Goal: Information Seeking & Learning: Learn about a topic

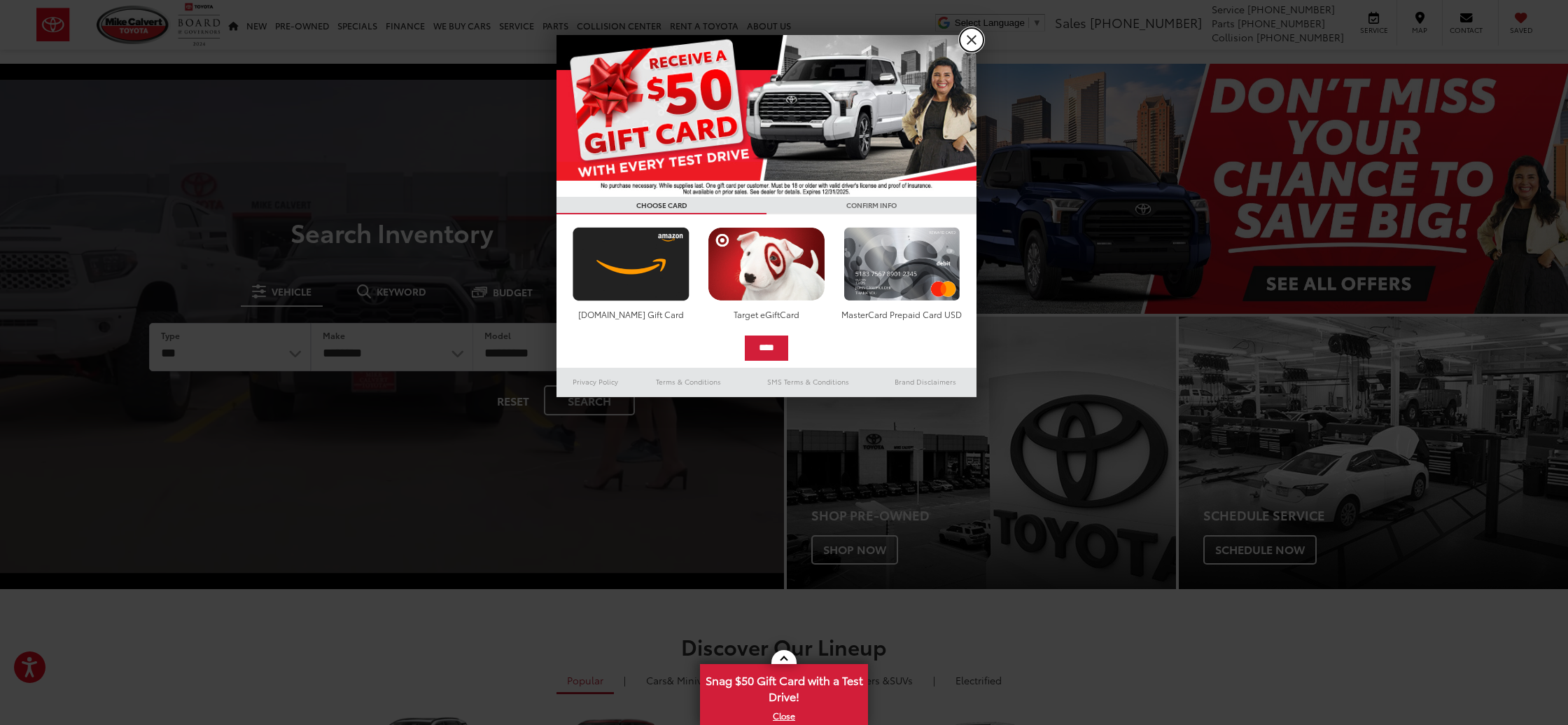
click at [976, 37] on link "X" at bounding box center [972, 40] width 24 height 24
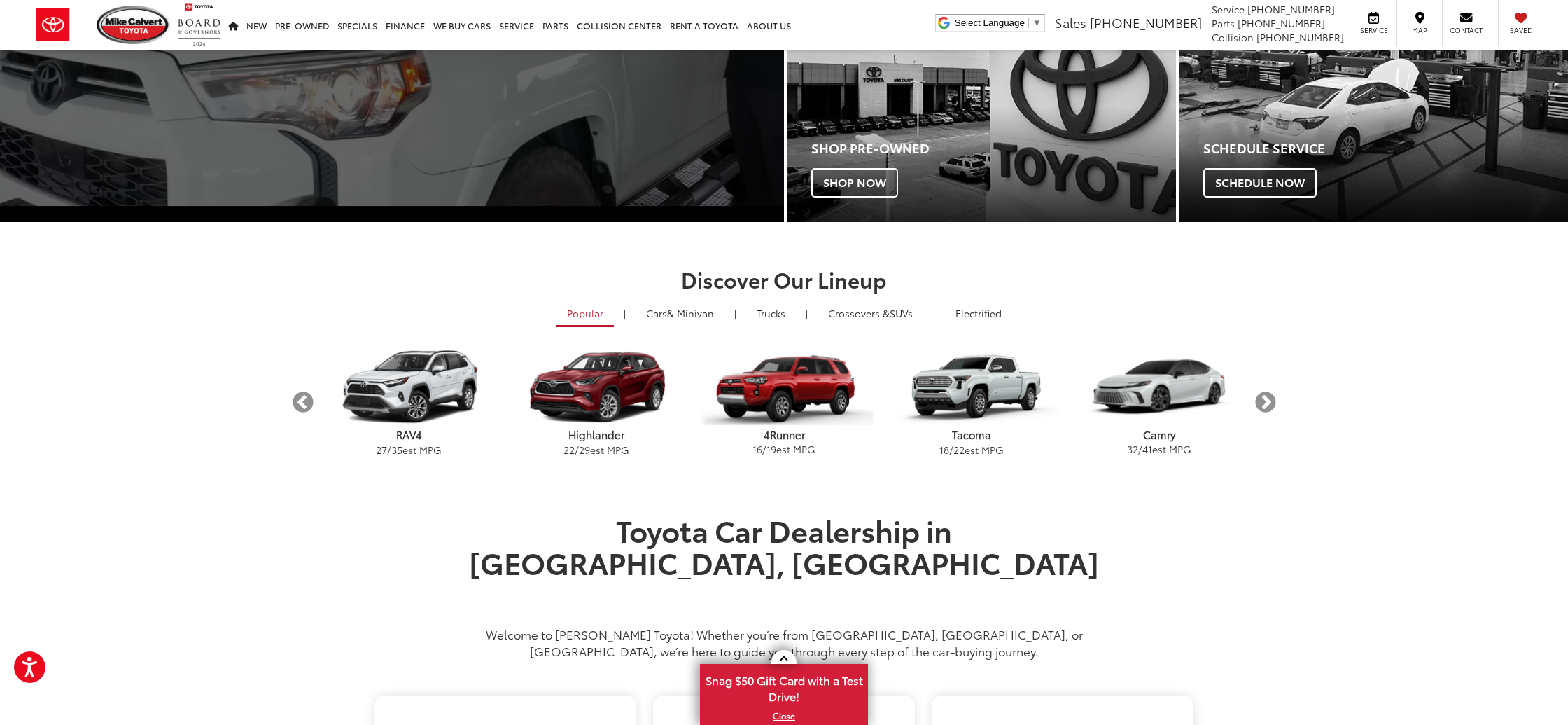
scroll to position [409, 0]
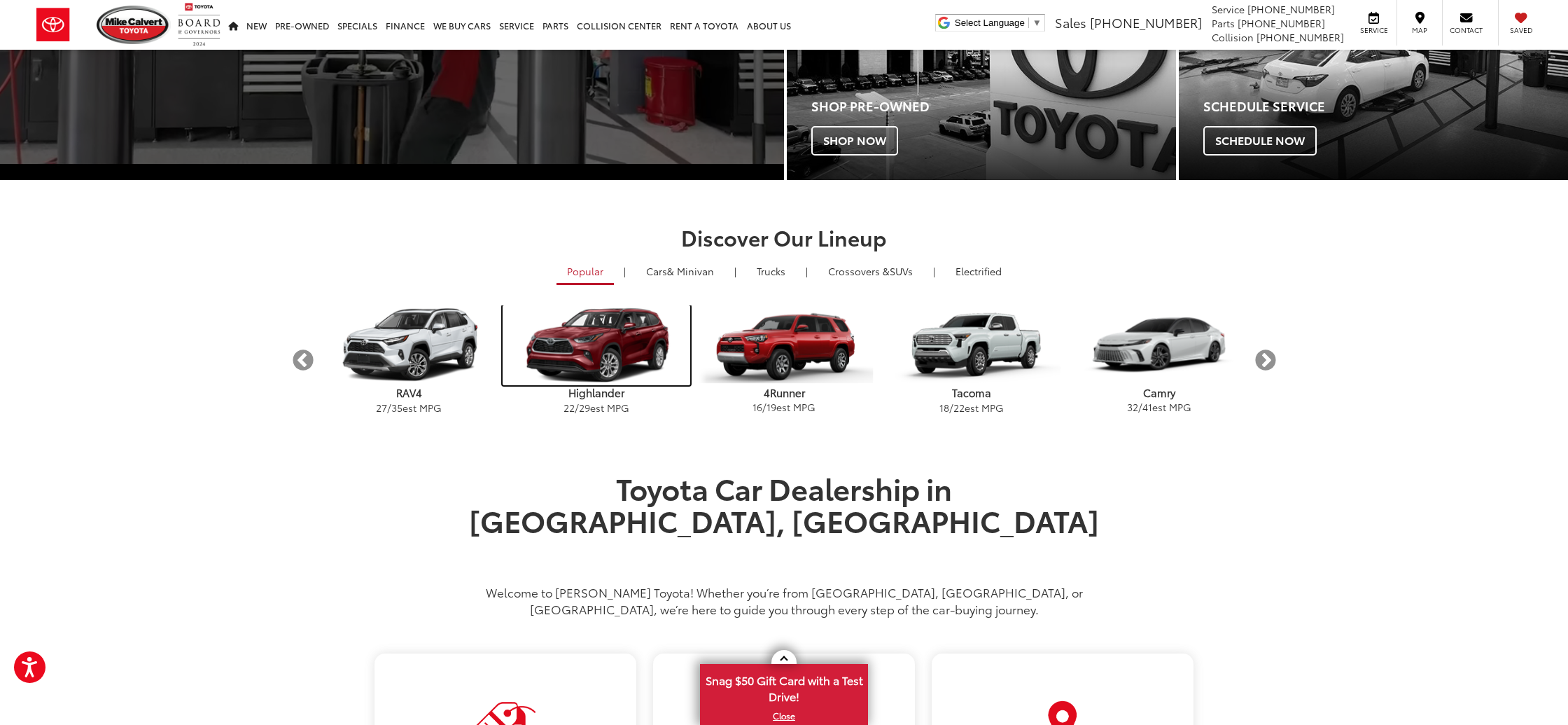
click at [613, 340] on img "carousel" at bounding box center [596, 345] width 188 height 80
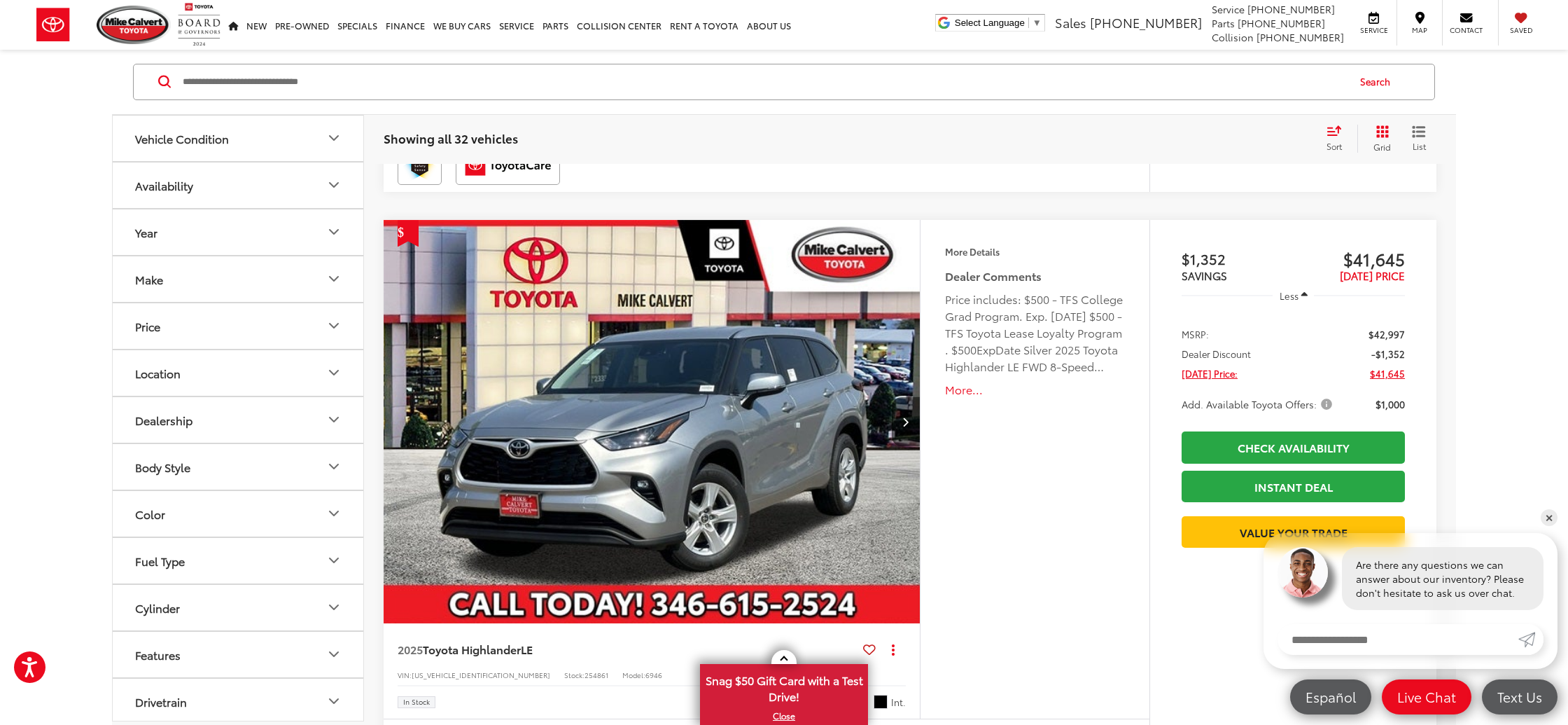
scroll to position [2633, 0]
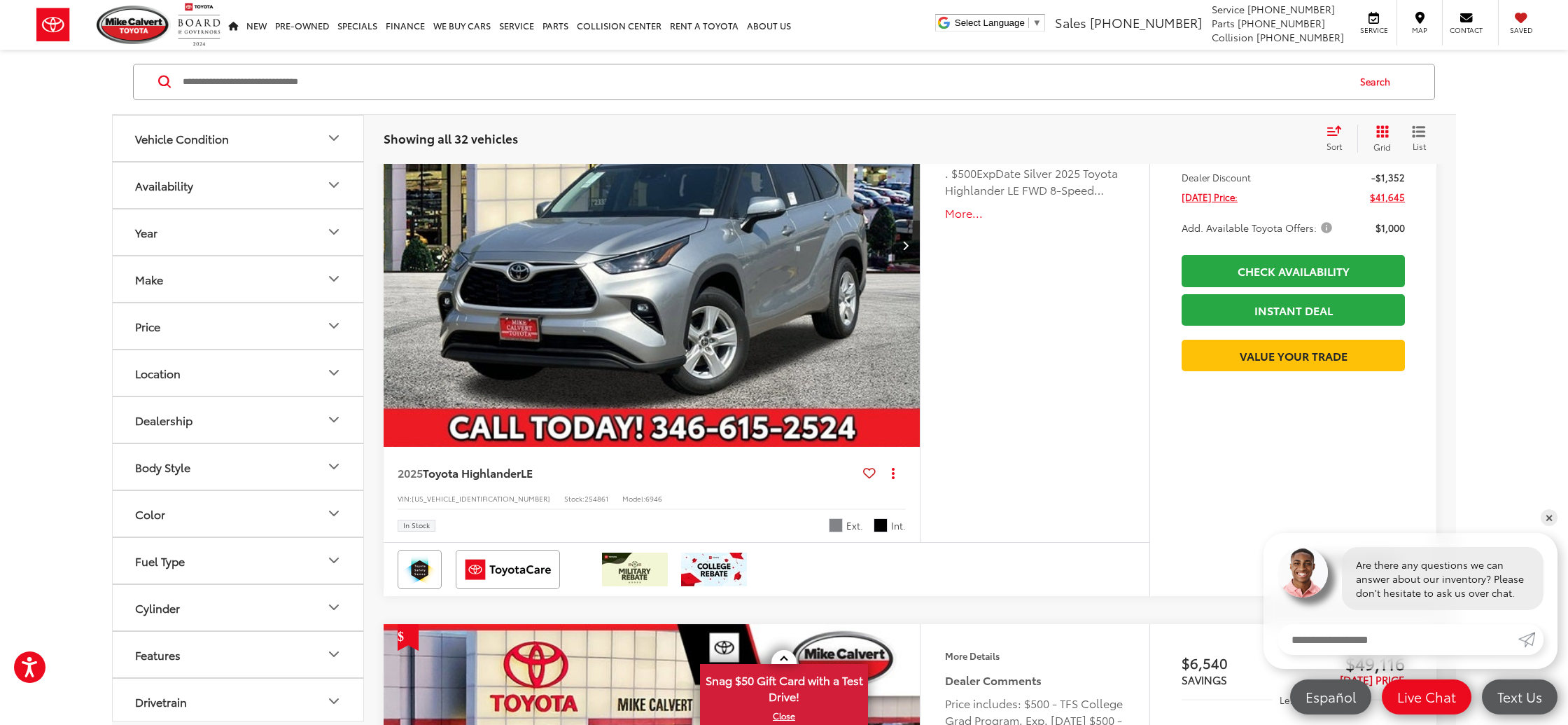
click at [705, 377] on img "2025 Toyota Highlander LE 0" at bounding box center [652, 245] width 539 height 404
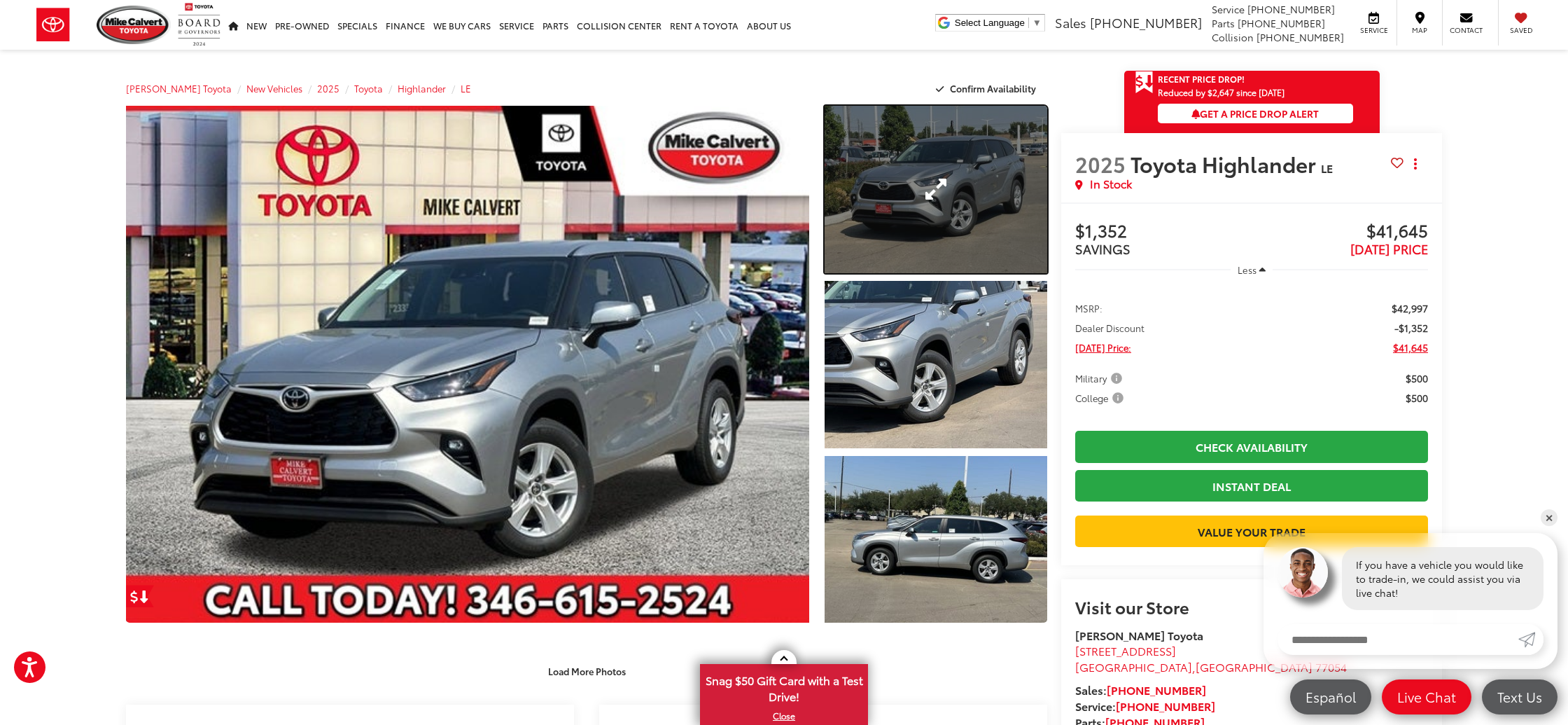
click at [990, 215] on link "Expand Photo 1" at bounding box center [936, 189] width 223 height 167
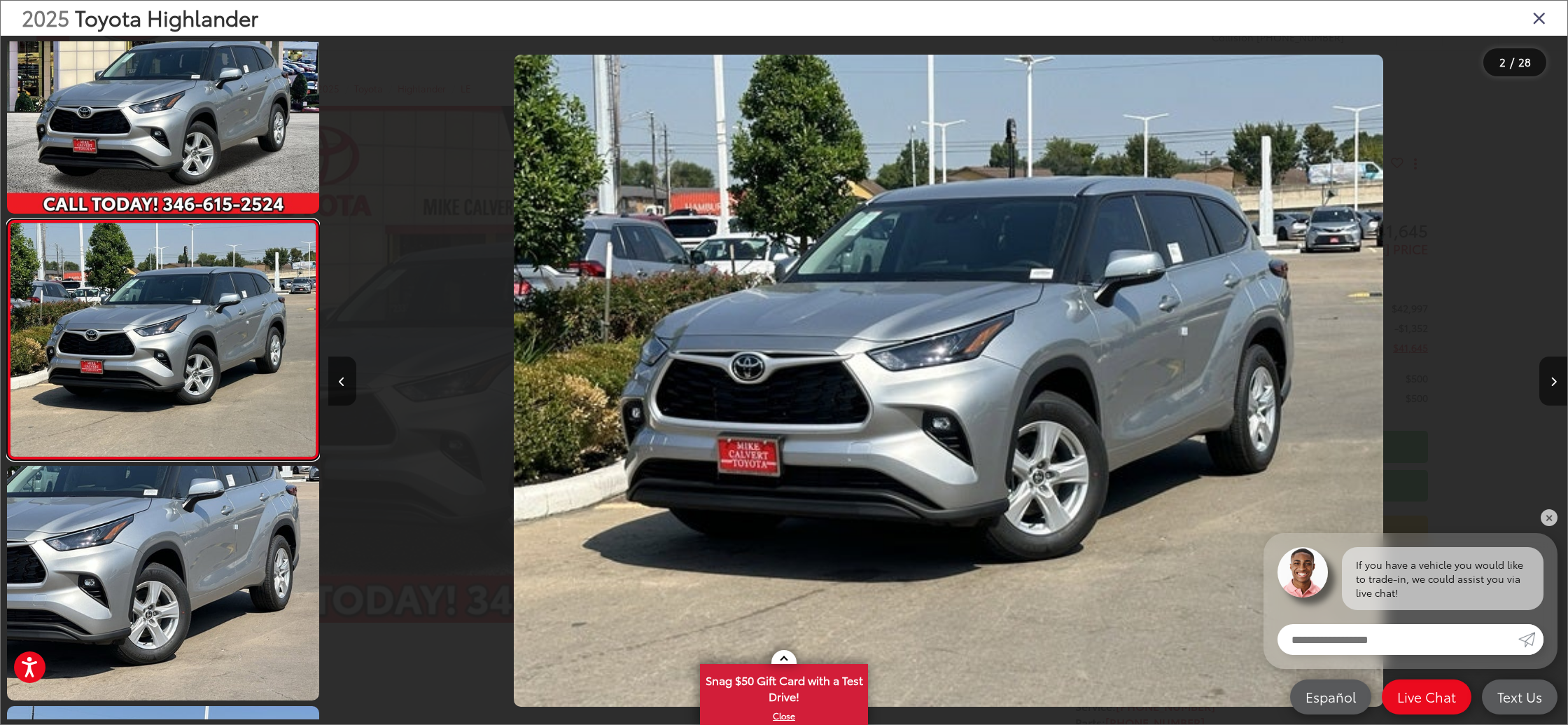
scroll to position [0, 1239]
click at [1549, 384] on button "Next image" at bounding box center [1553, 381] width 28 height 49
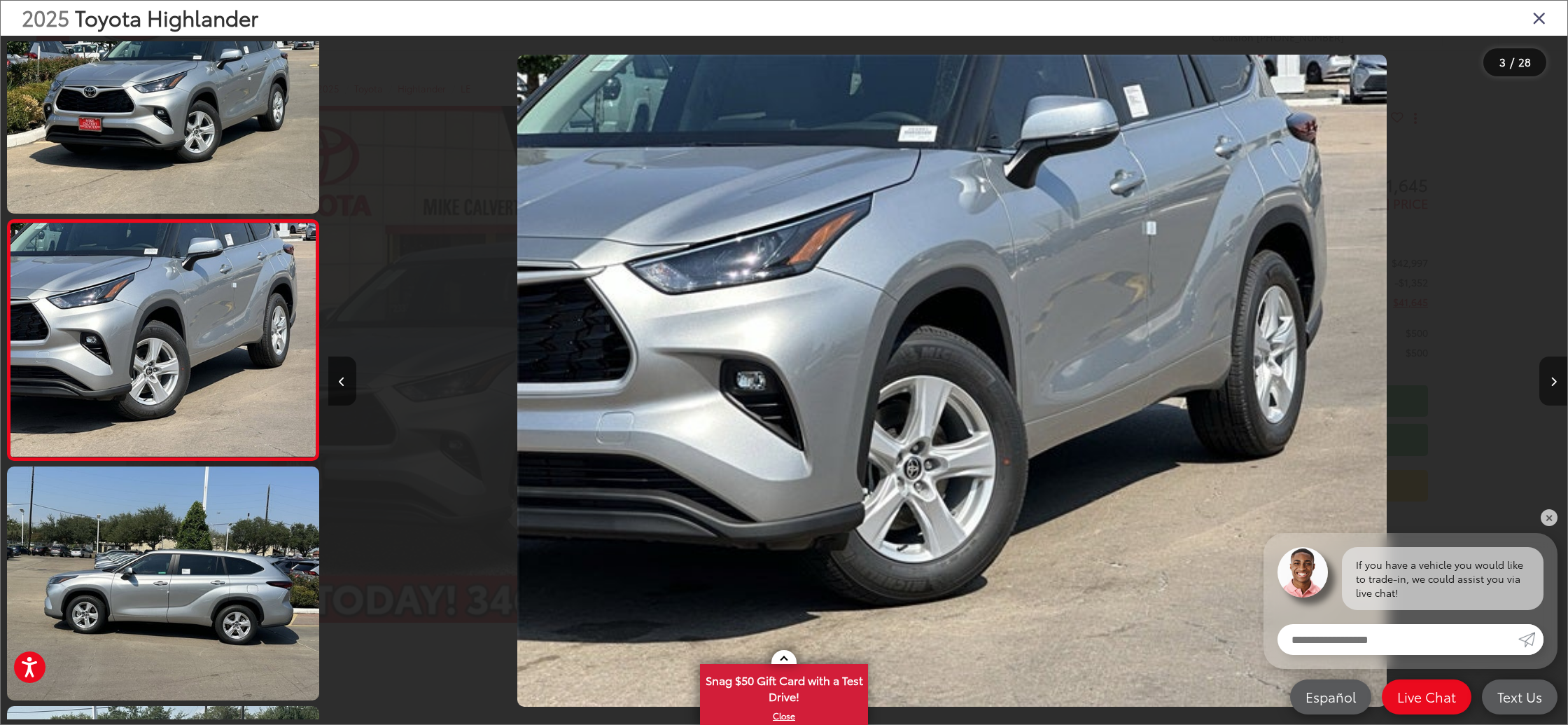
scroll to position [0, 2479]
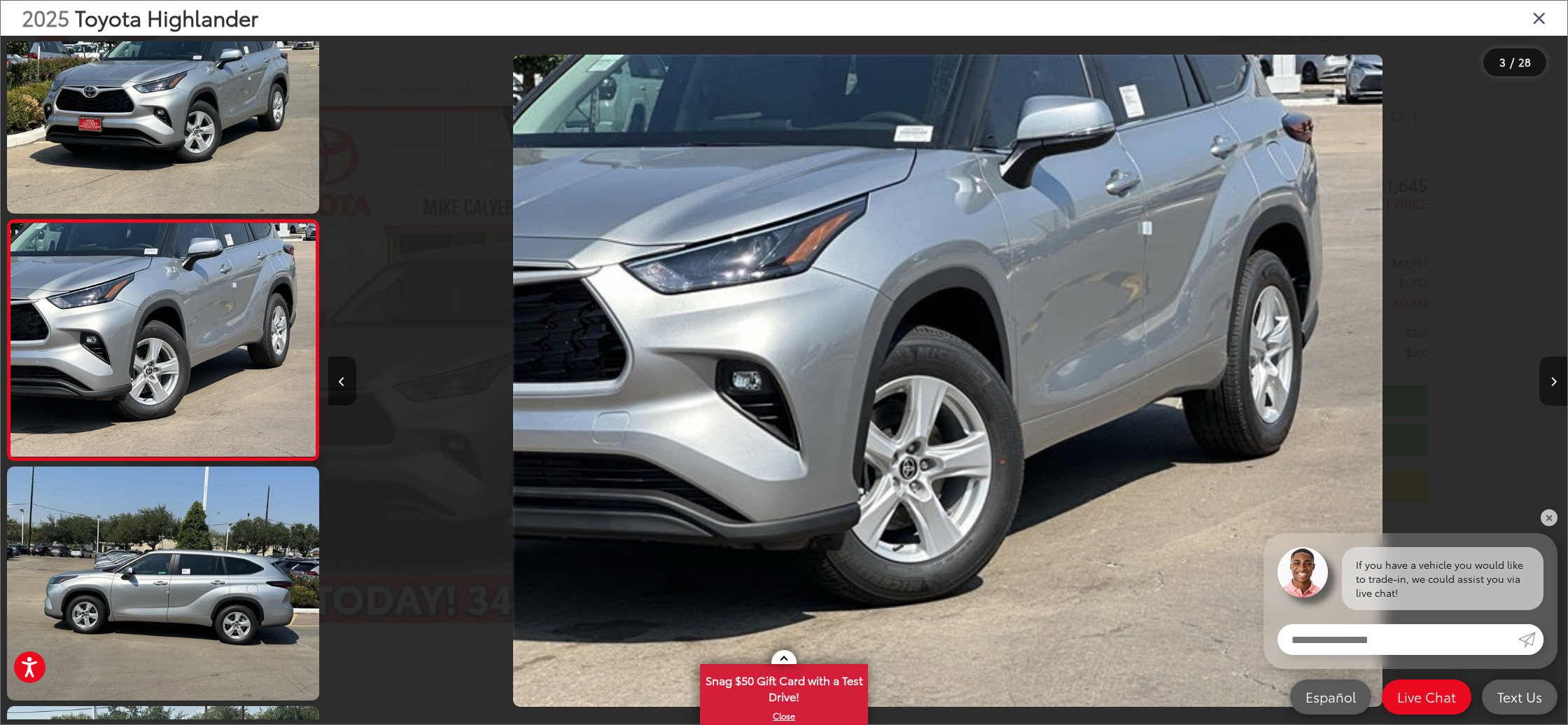
click at [1549, 384] on button "Next image" at bounding box center [1553, 381] width 28 height 49
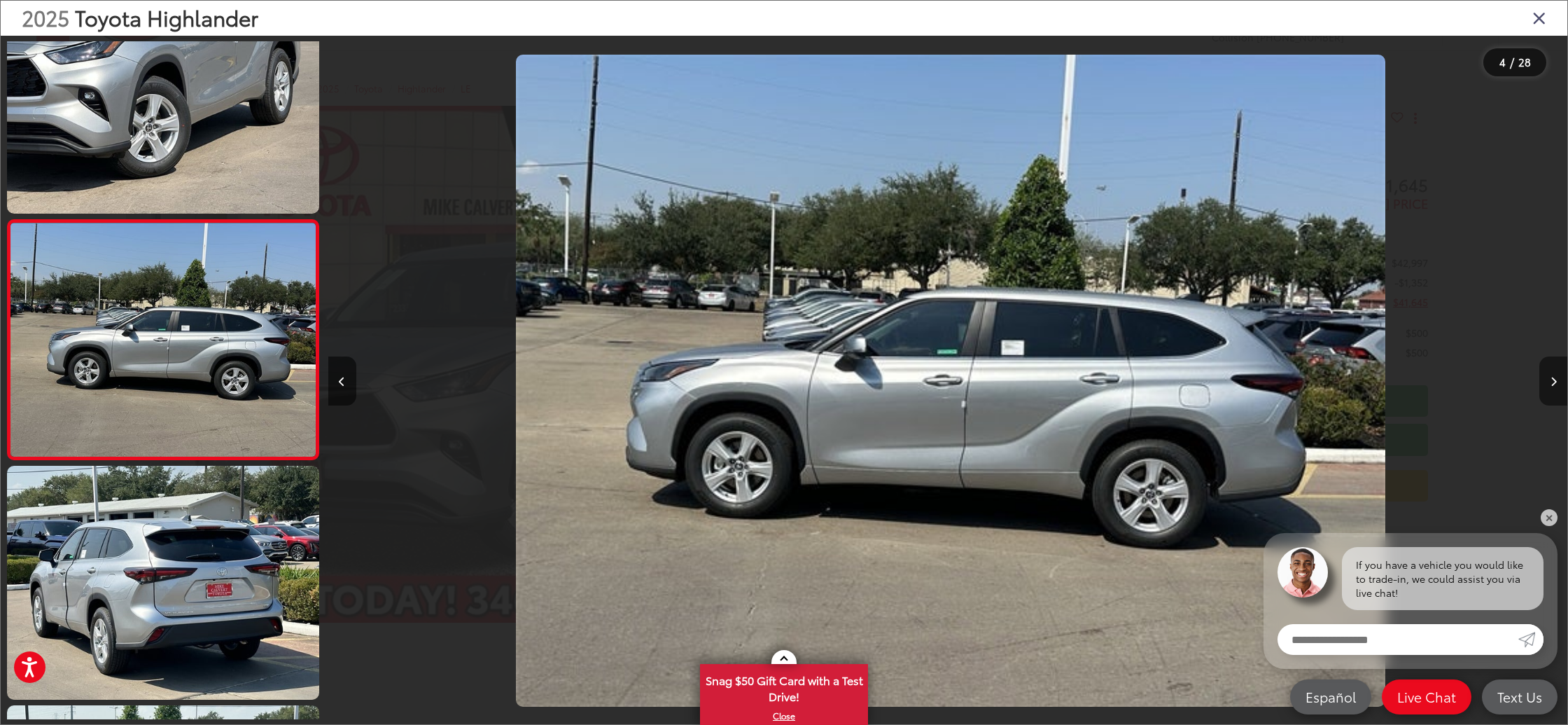
scroll to position [0, 3718]
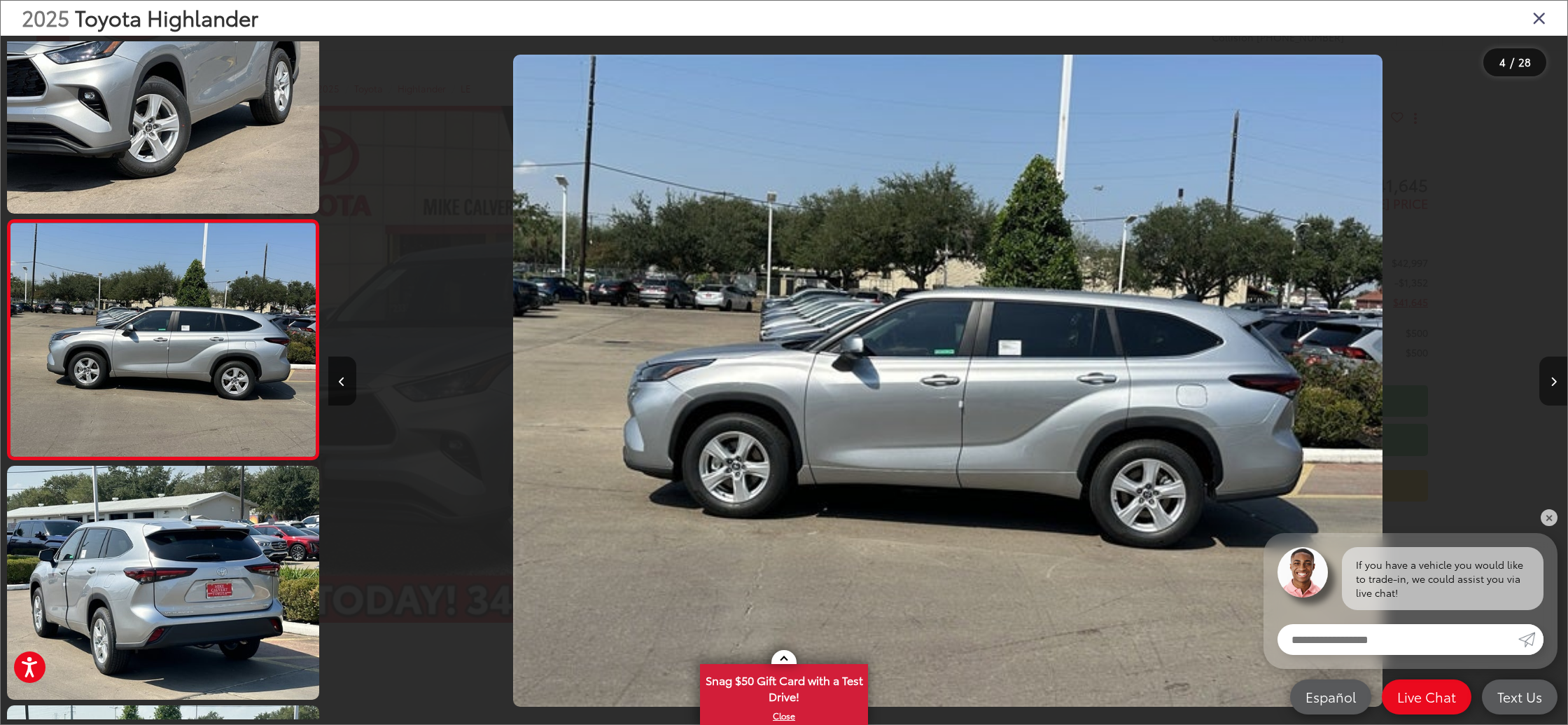
click at [1549, 384] on button "Next image" at bounding box center [1553, 381] width 28 height 49
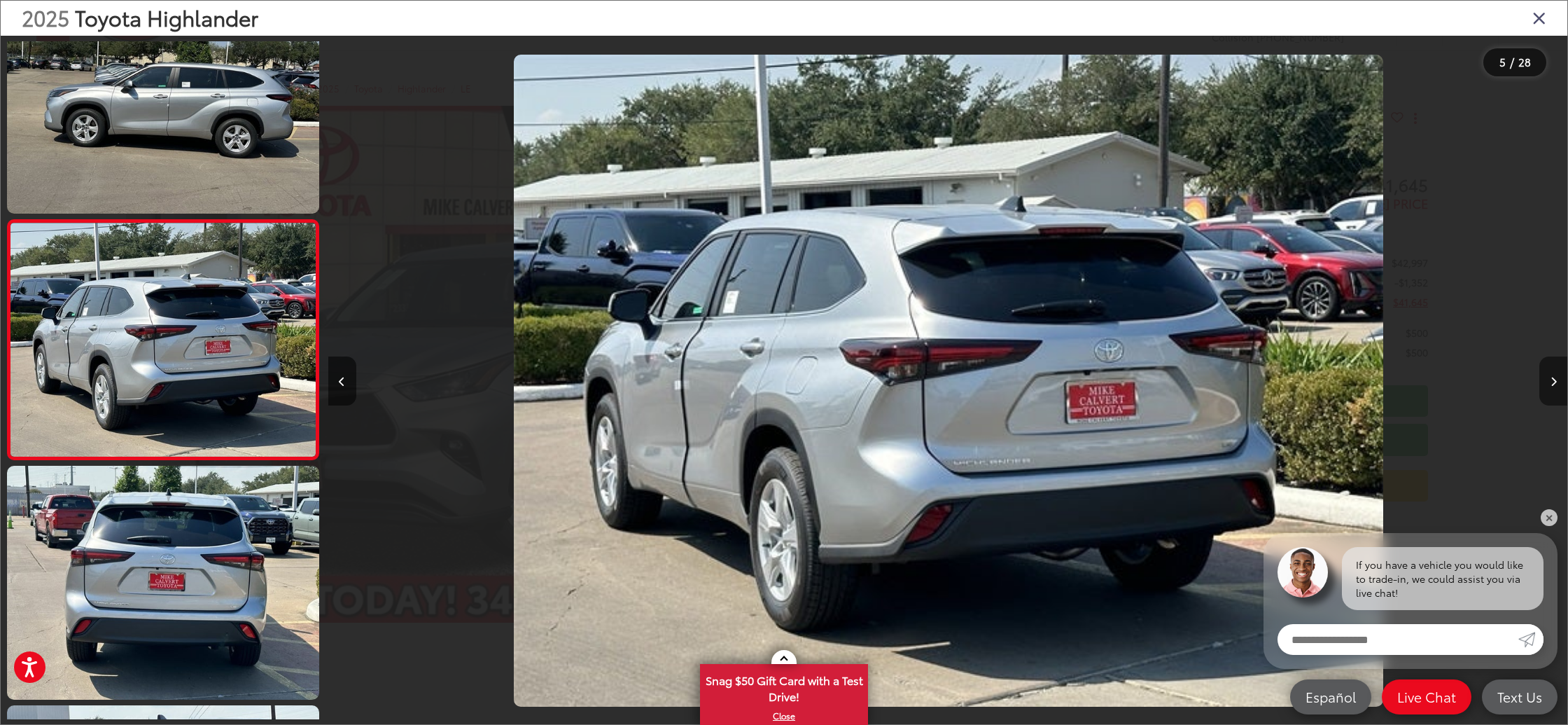
scroll to position [0, 4957]
click at [1549, 384] on button "Next image" at bounding box center [1553, 381] width 28 height 49
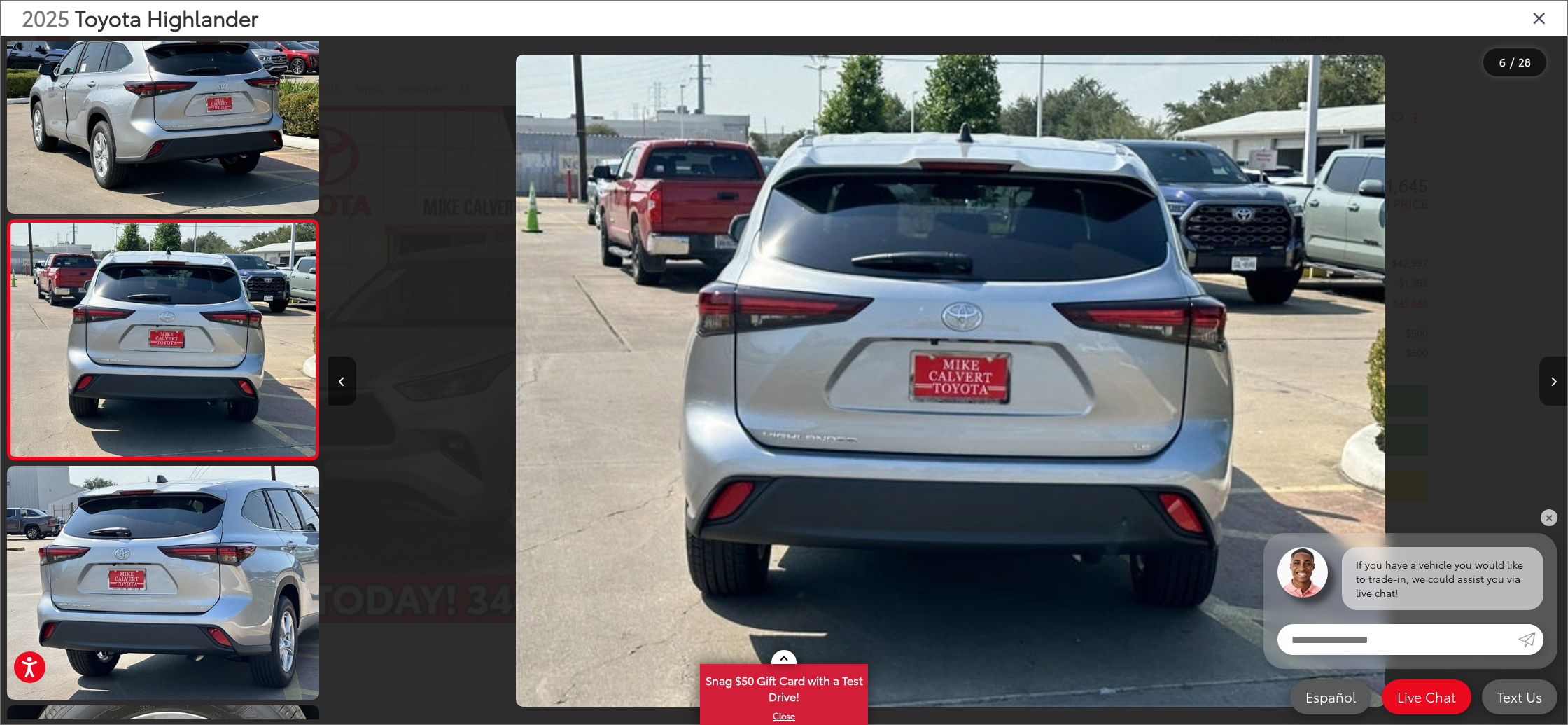
scroll to position [0, 6197]
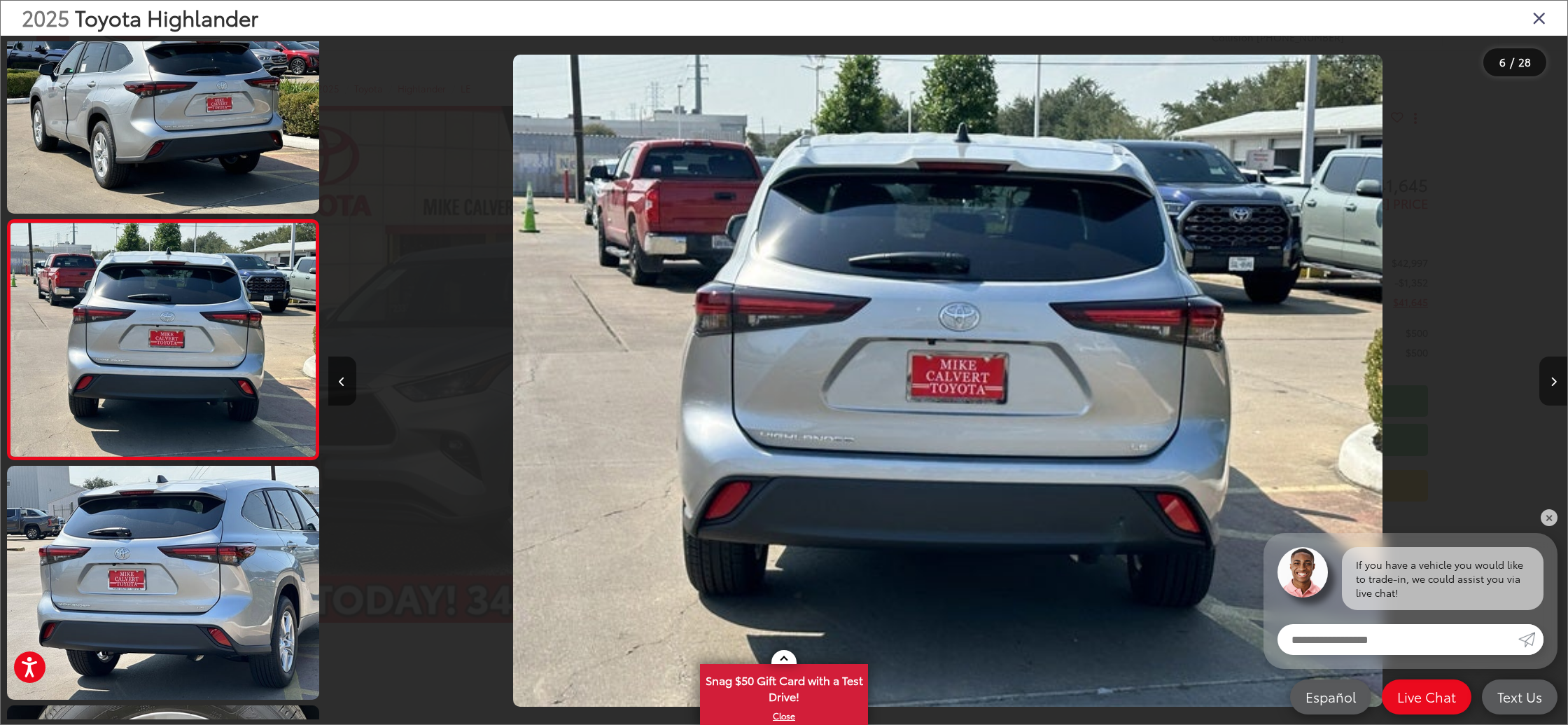
click at [1549, 384] on button "Next image" at bounding box center [1553, 381] width 28 height 49
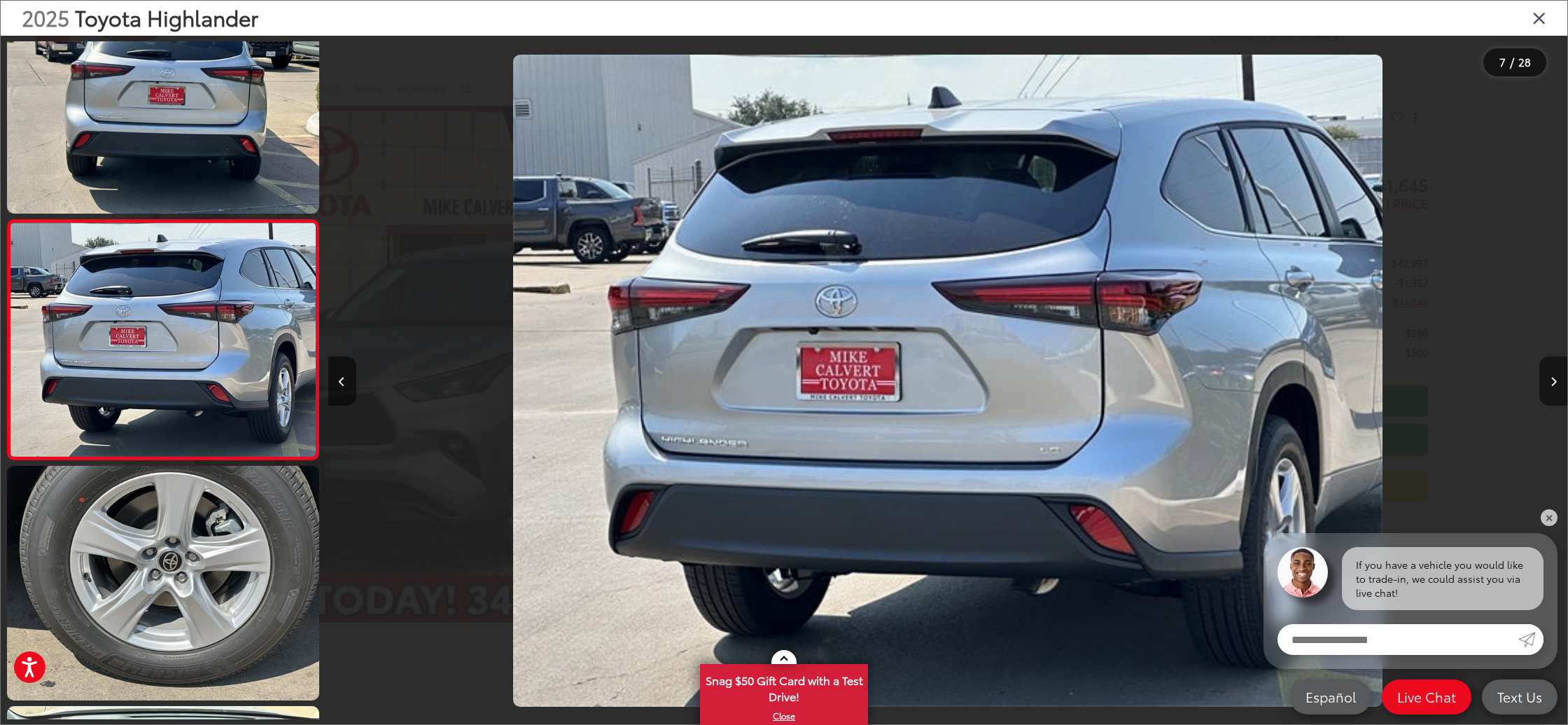
click at [1549, 377] on button "Next image" at bounding box center [1553, 381] width 28 height 49
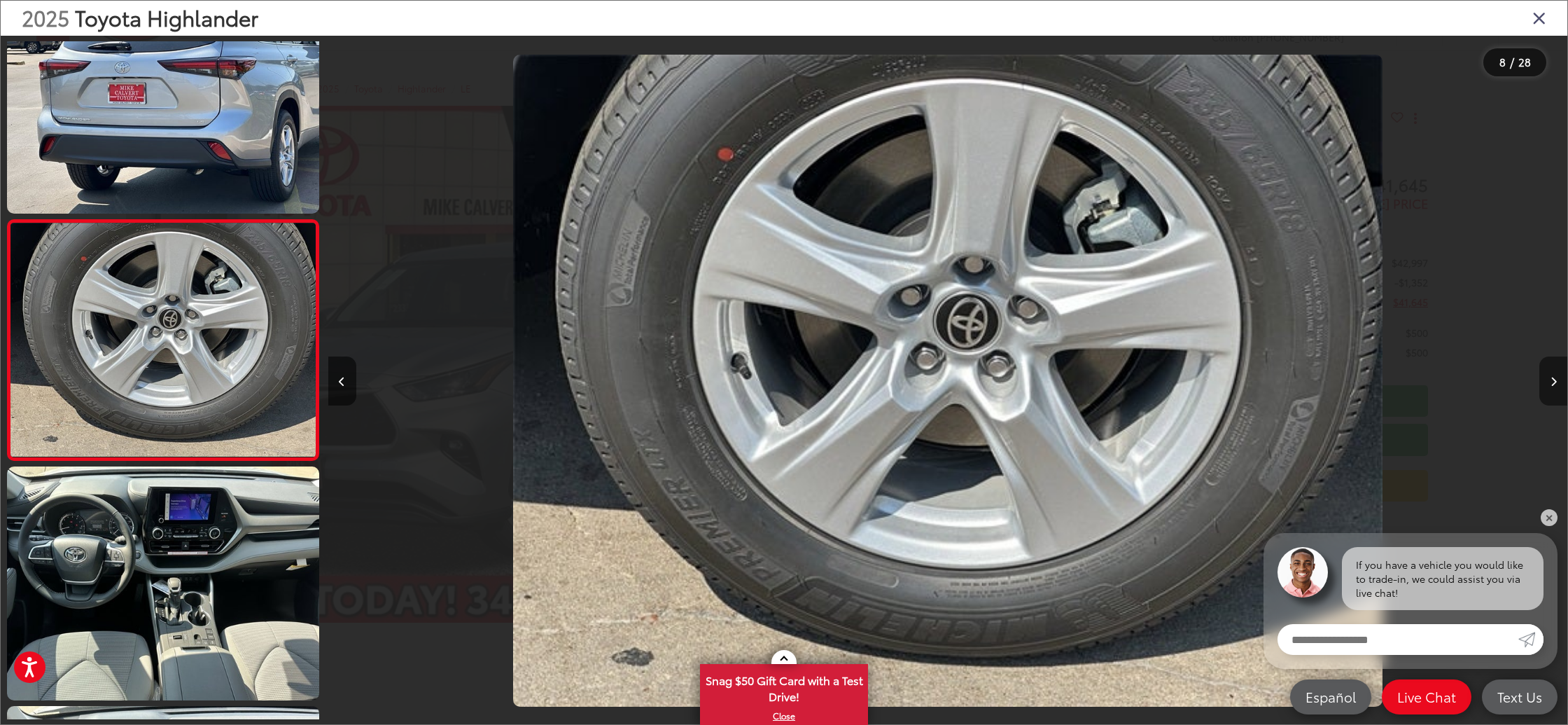
click at [1546, 384] on button "Next image" at bounding box center [1553, 381] width 28 height 49
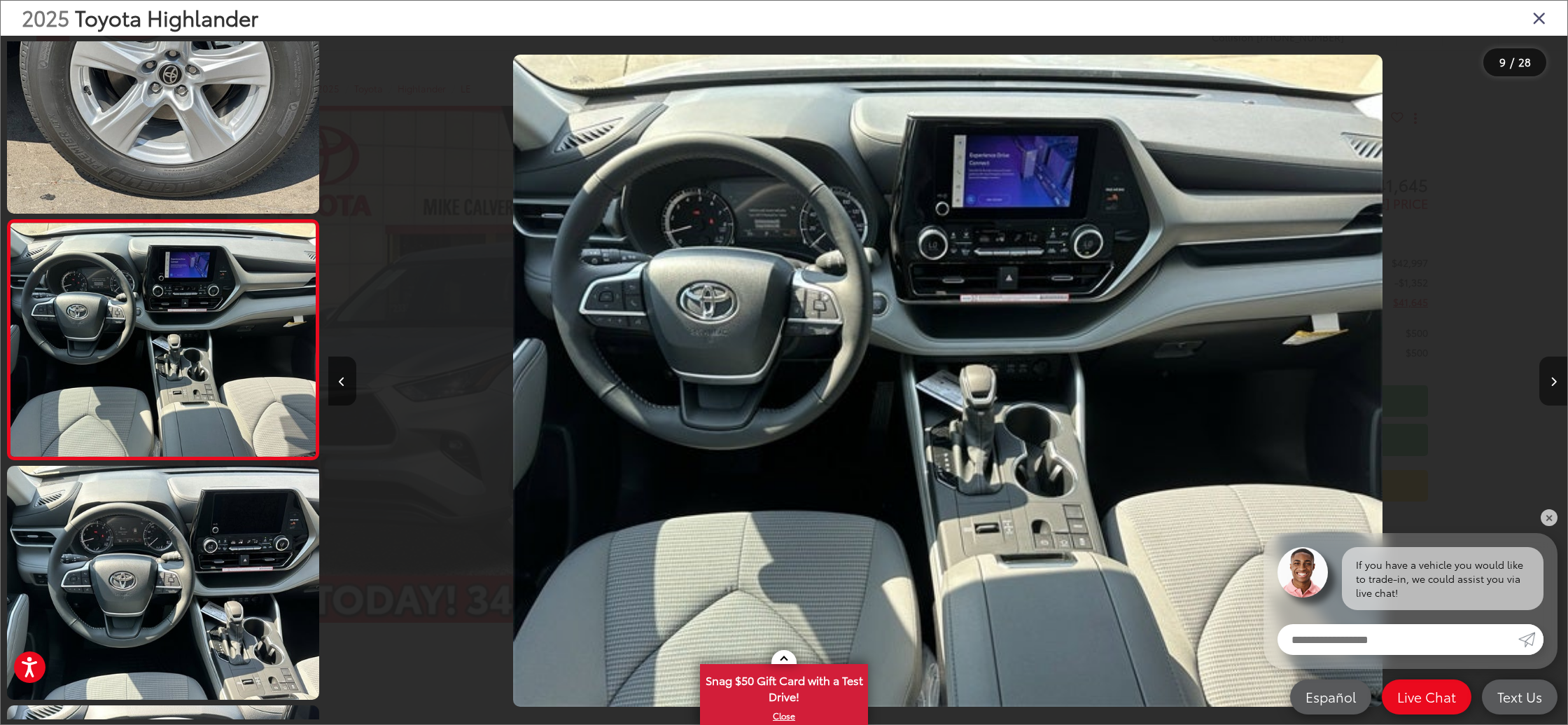
click at [1546, 384] on button "Next image" at bounding box center [1553, 381] width 28 height 49
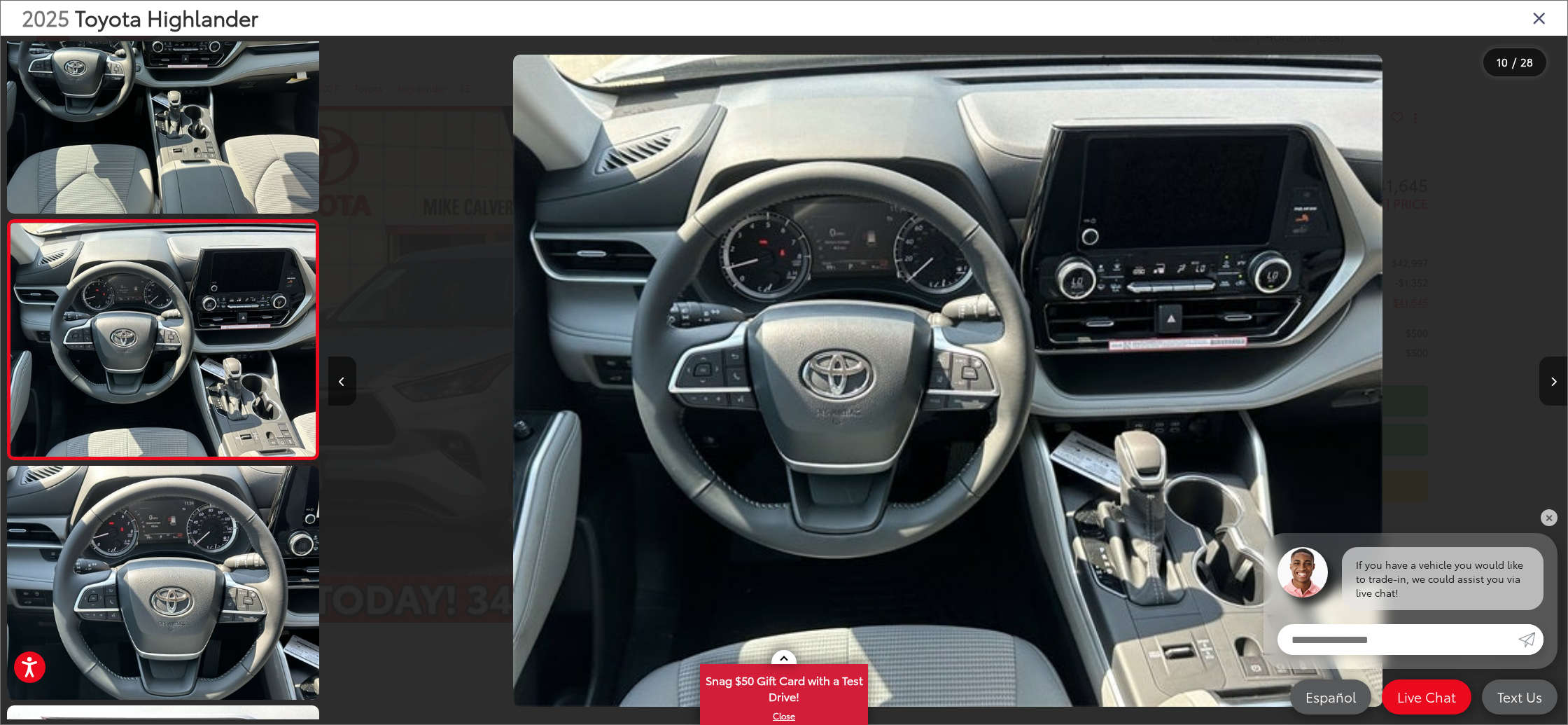
click at [1546, 384] on button "Next image" at bounding box center [1553, 381] width 28 height 49
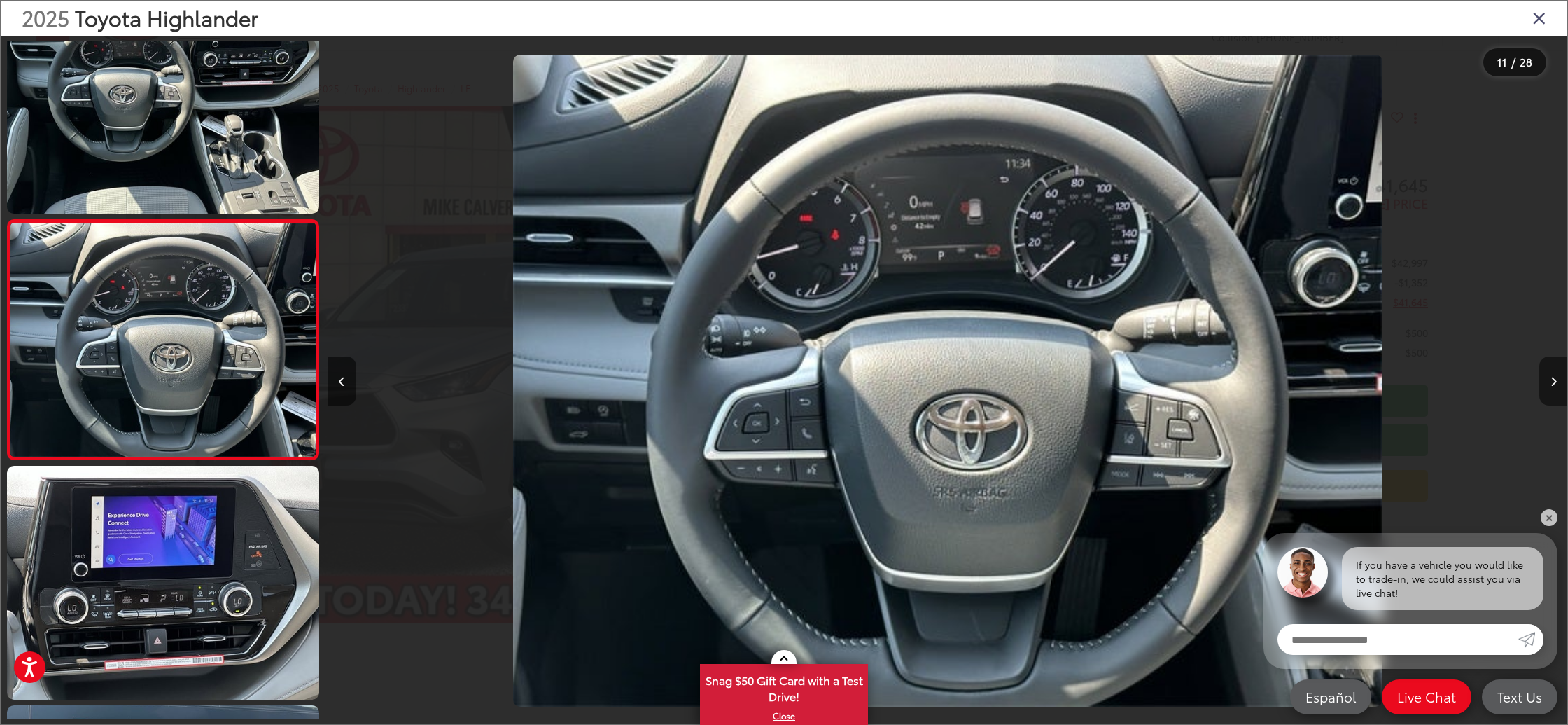
click at [1546, 384] on button "Next image" at bounding box center [1553, 381] width 28 height 49
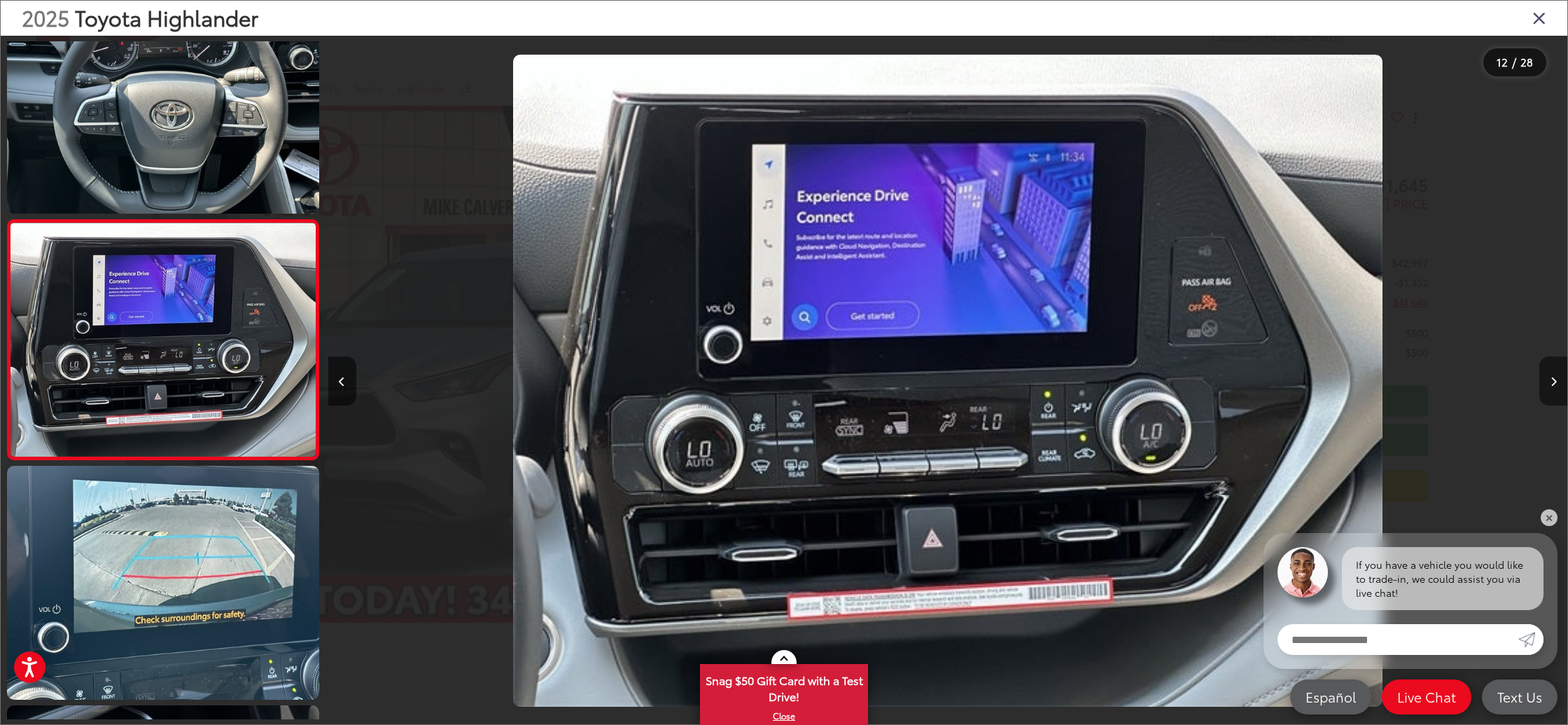
click at [1546, 384] on button "Next image" at bounding box center [1553, 381] width 28 height 49
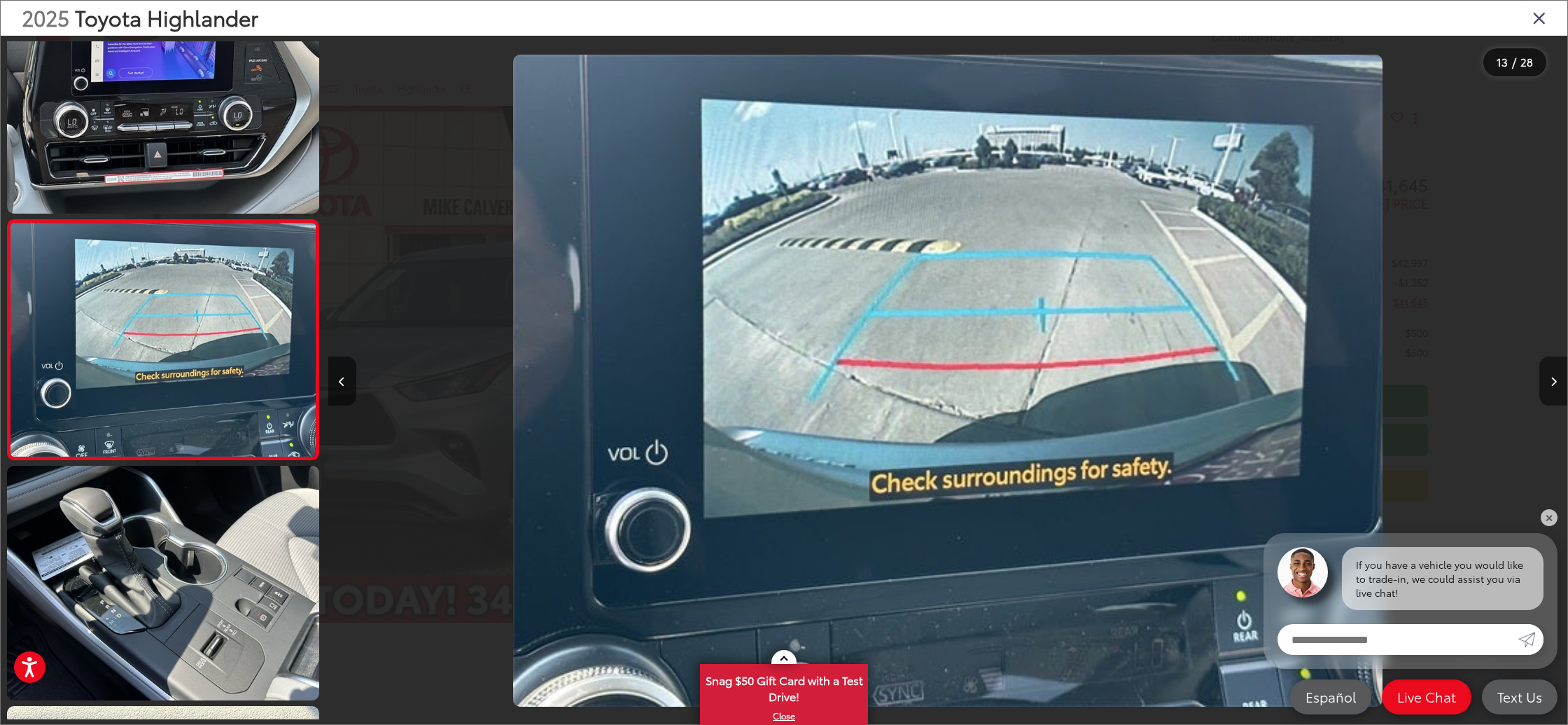
click at [1546, 384] on button "Next image" at bounding box center [1553, 381] width 28 height 49
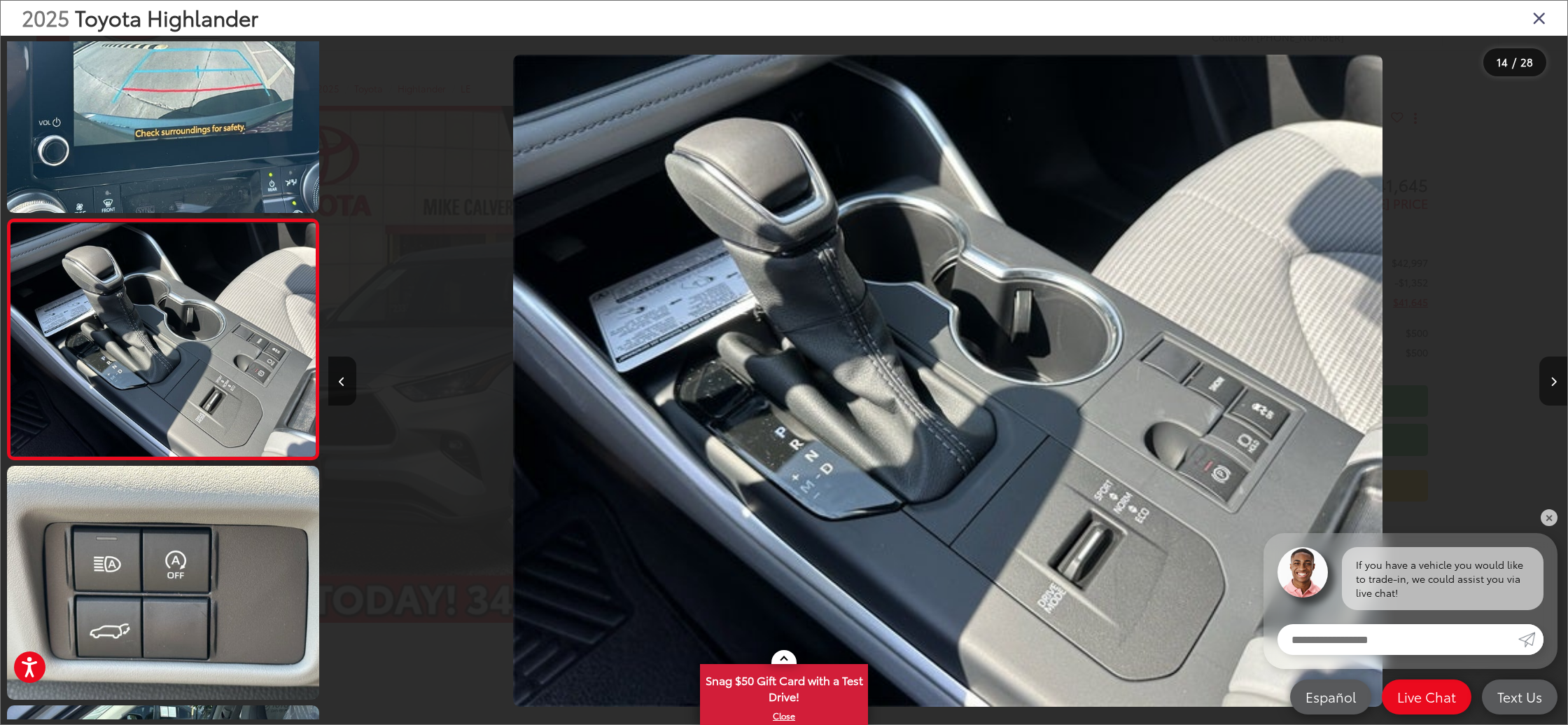
click at [1546, 384] on button "Next image" at bounding box center [1553, 381] width 28 height 49
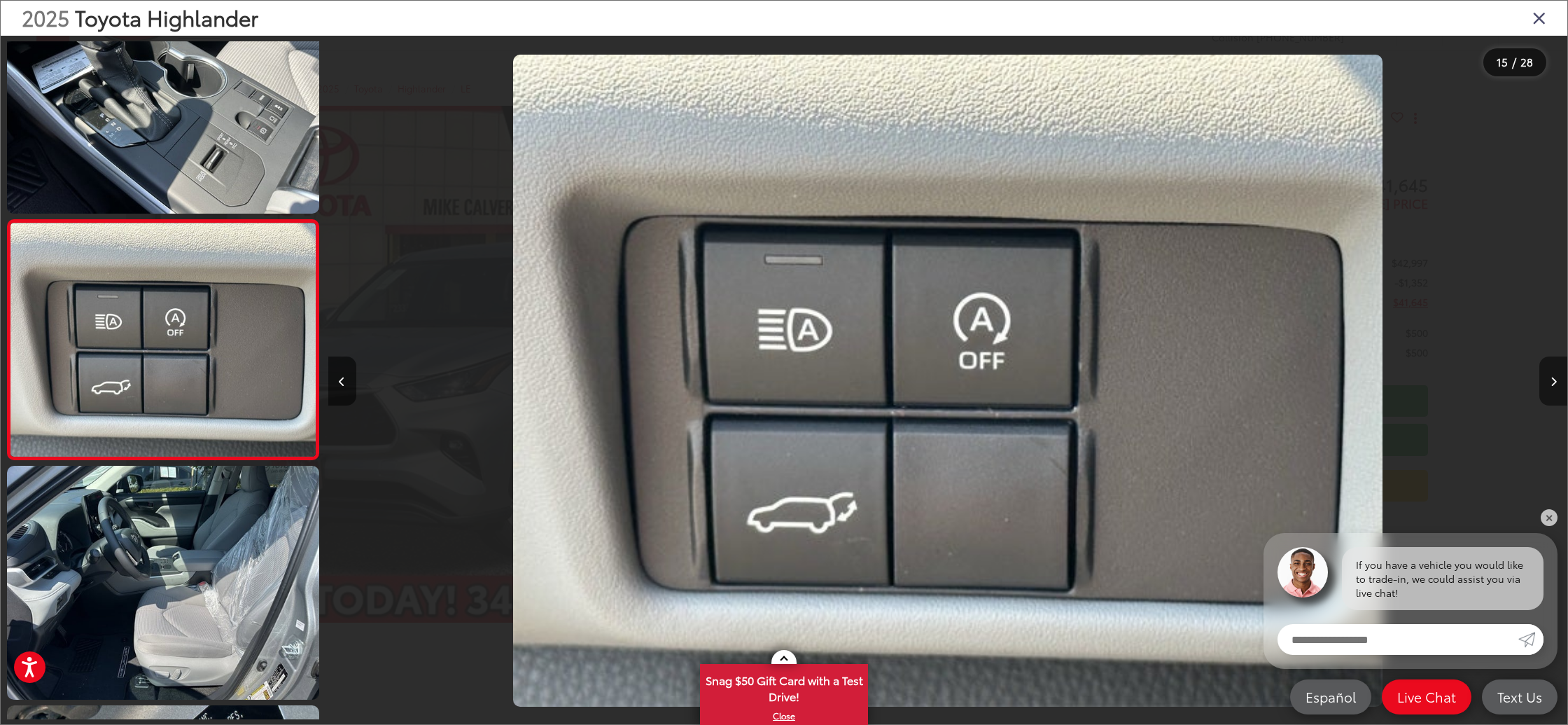
click at [1546, 384] on button "Next image" at bounding box center [1553, 381] width 28 height 49
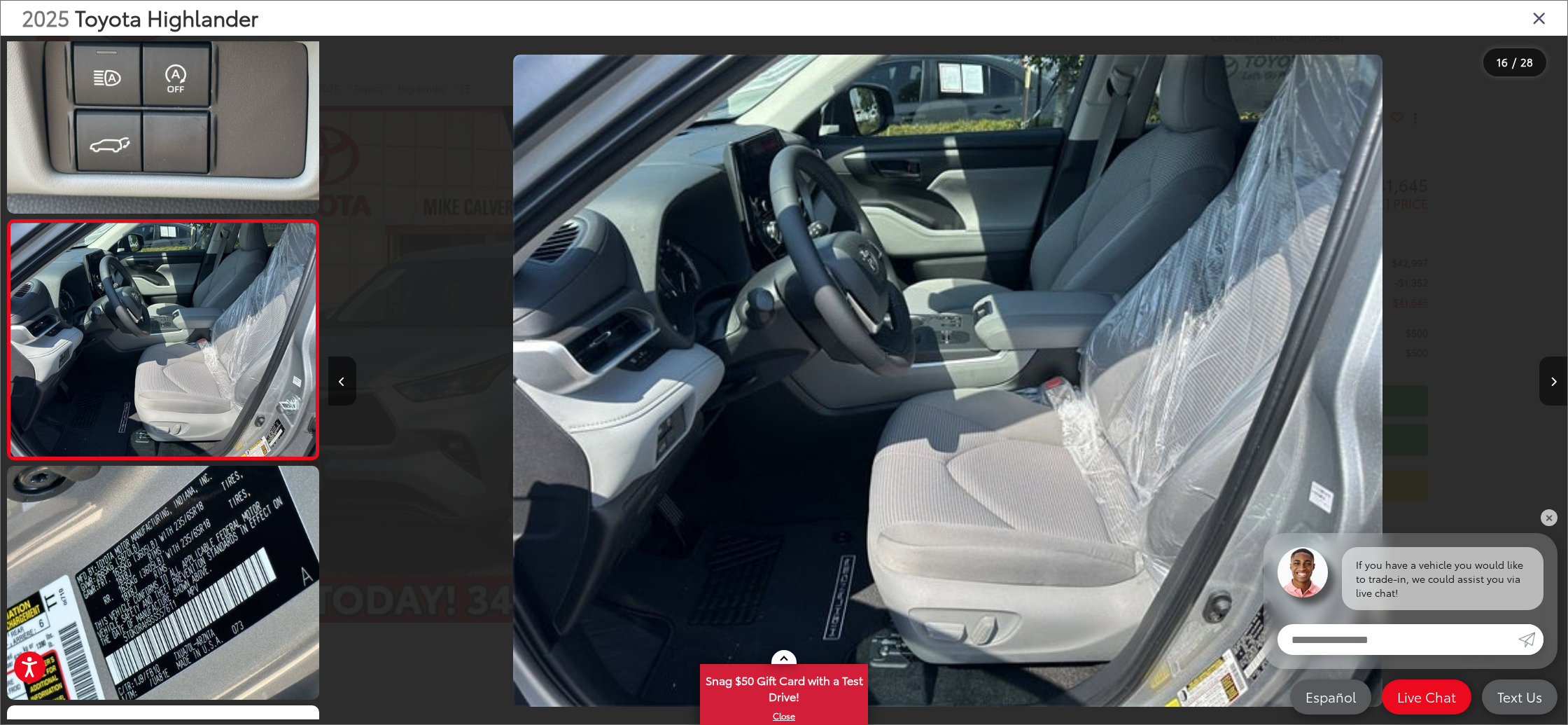
click at [1546, 384] on button "Next image" at bounding box center [1553, 381] width 28 height 49
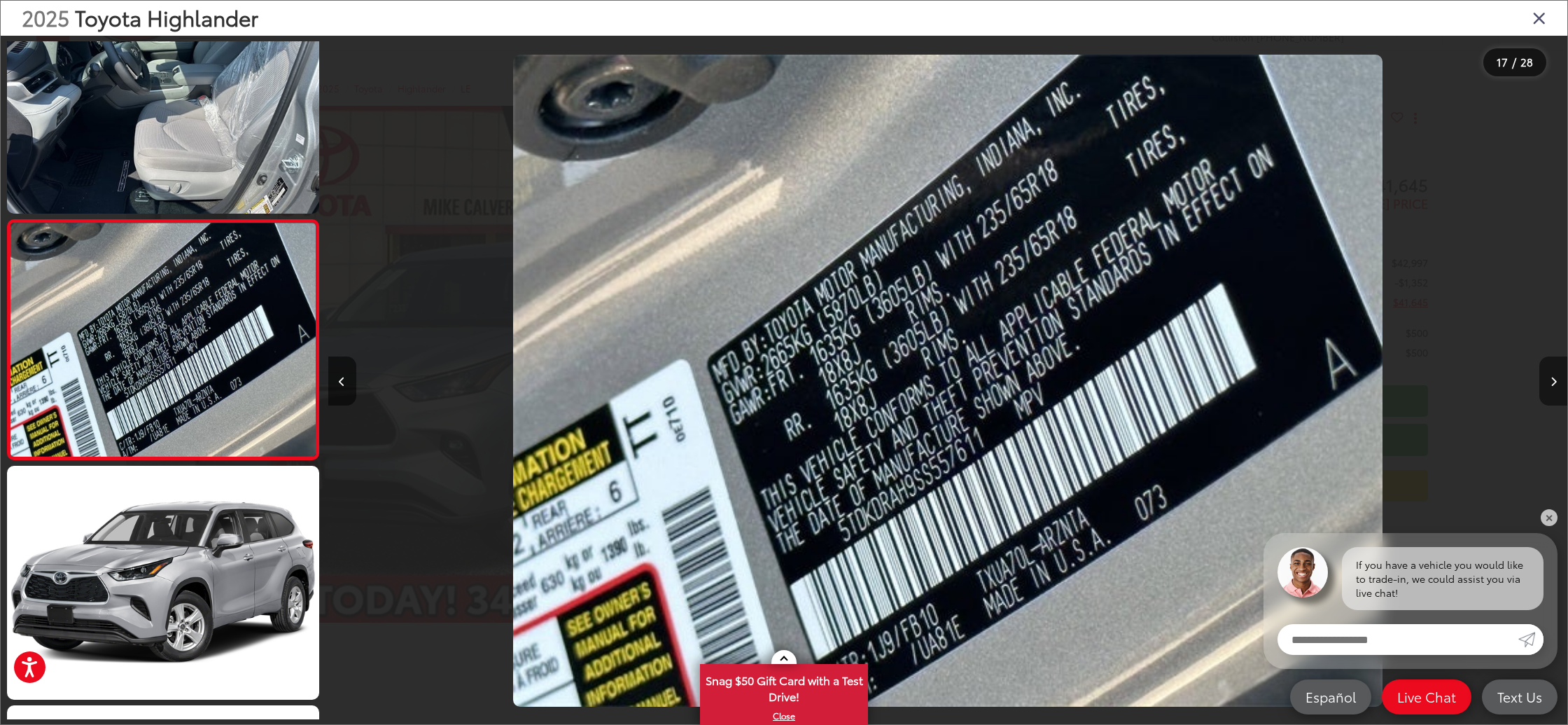
click at [1546, 384] on button "Next image" at bounding box center [1553, 381] width 28 height 49
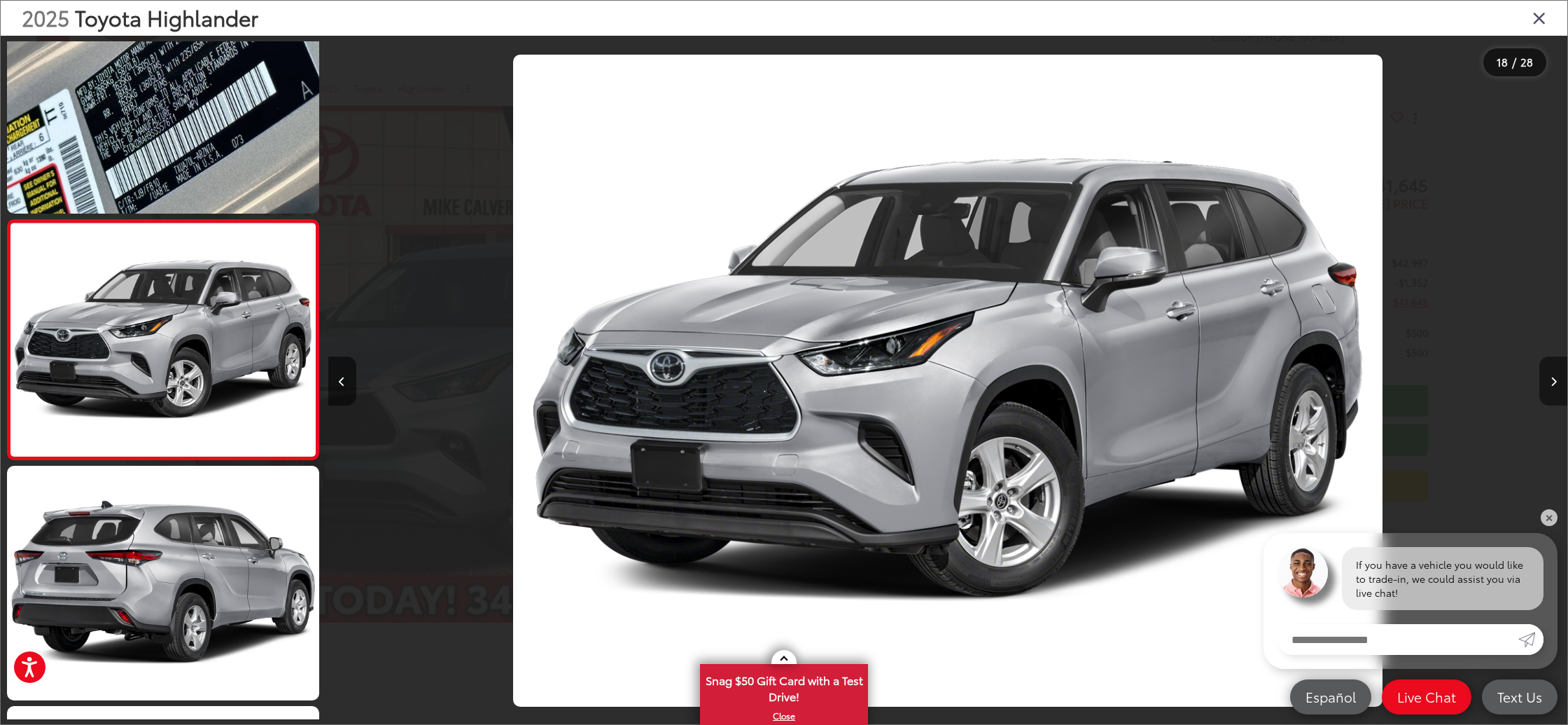
click at [1546, 384] on button "Next image" at bounding box center [1553, 381] width 28 height 49
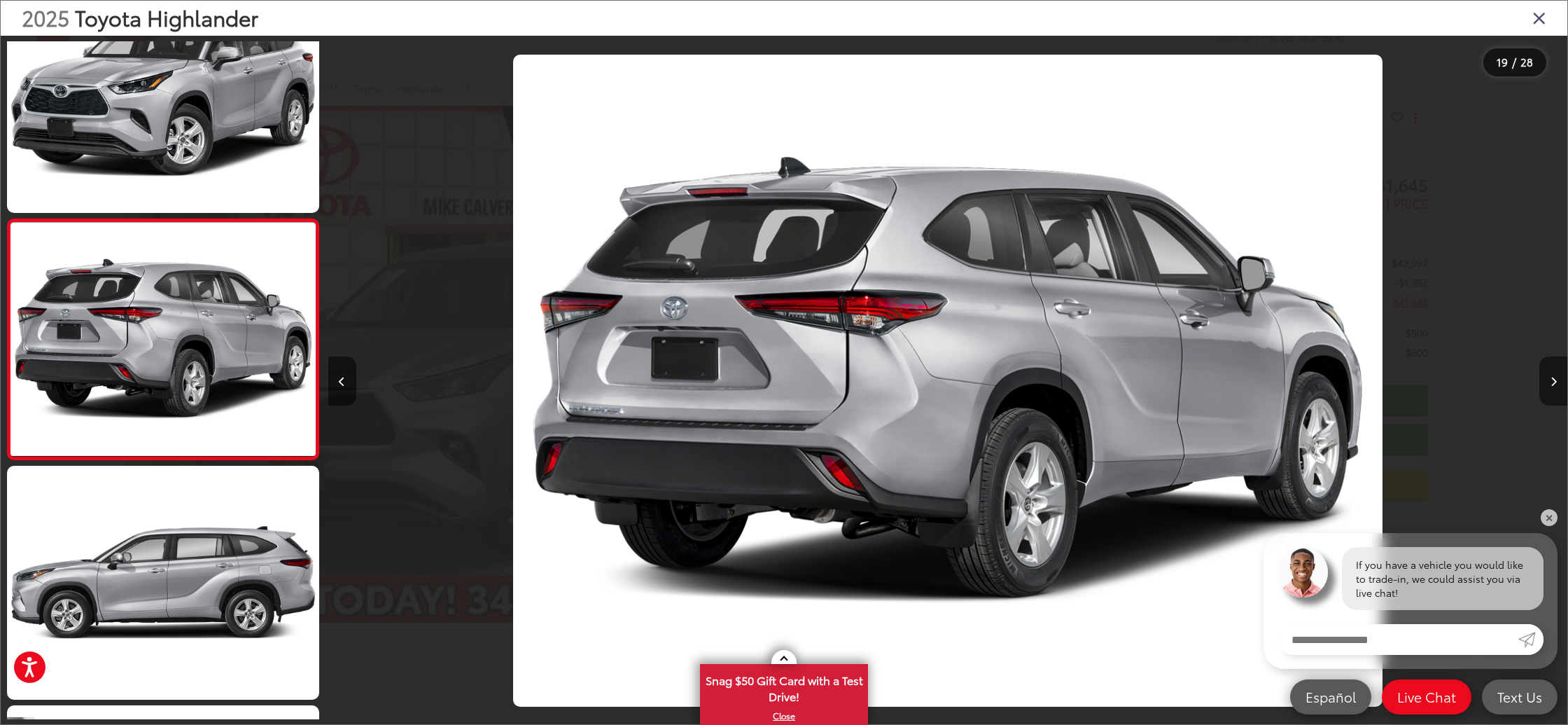
click at [1546, 384] on button "Next image" at bounding box center [1553, 381] width 28 height 49
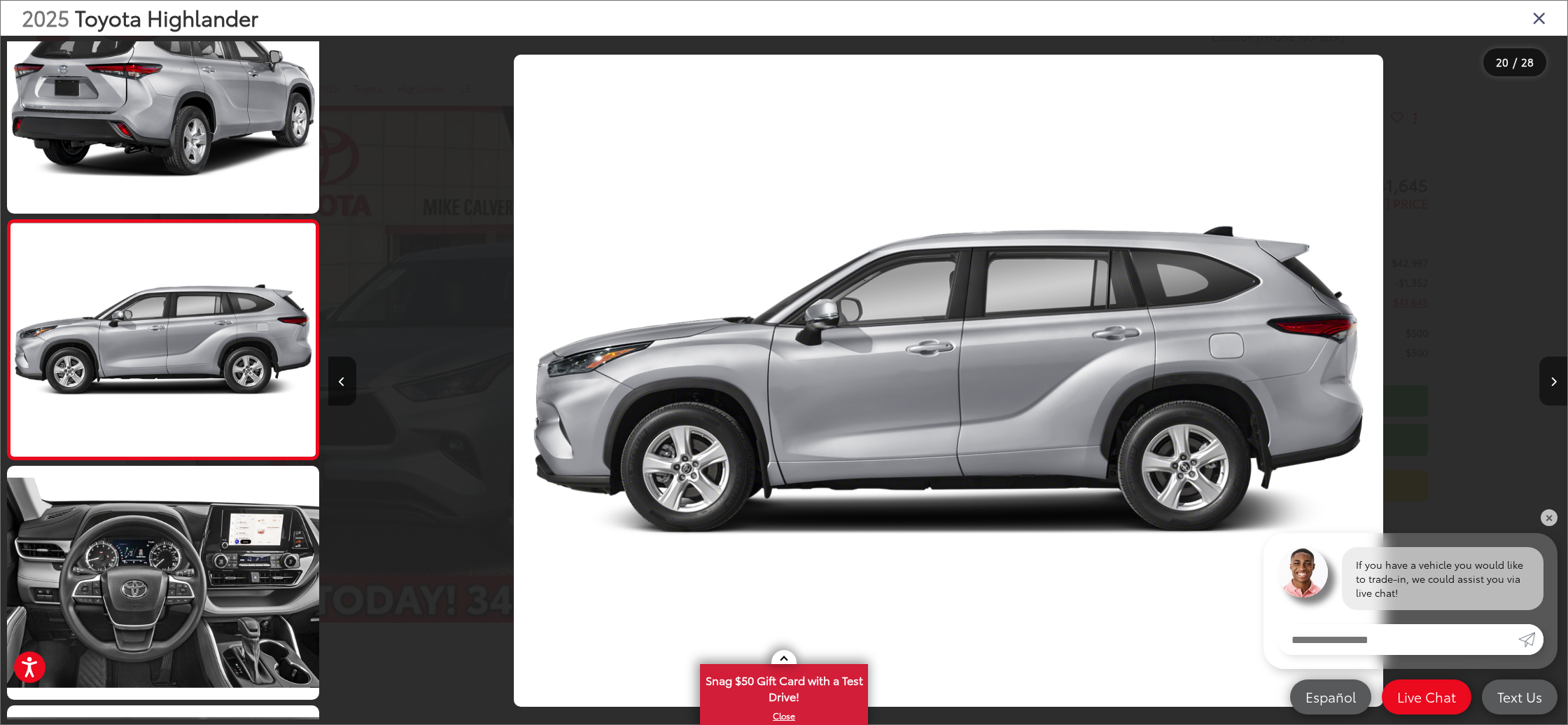
click at [1546, 384] on button "Next image" at bounding box center [1553, 381] width 28 height 49
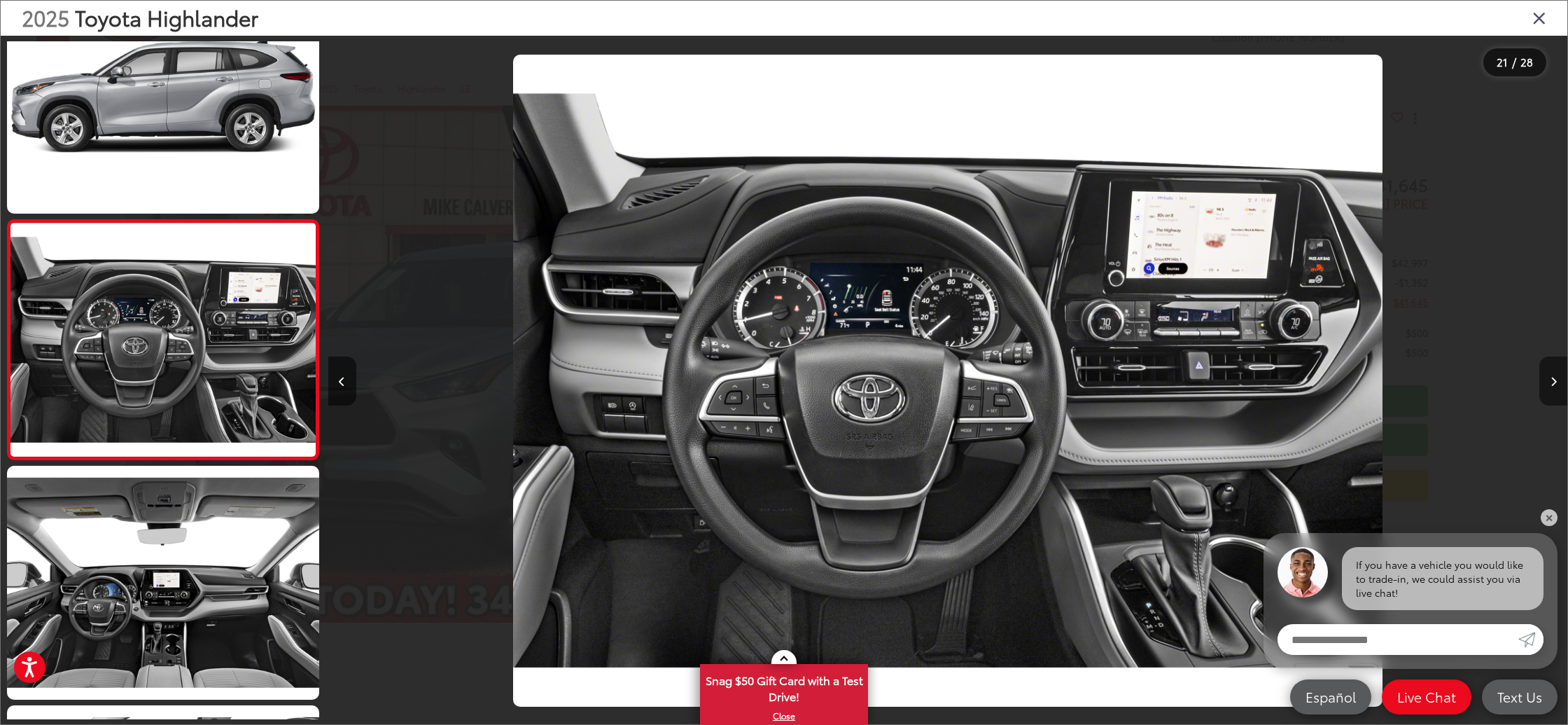
click at [1546, 384] on button "Next image" at bounding box center [1553, 381] width 28 height 49
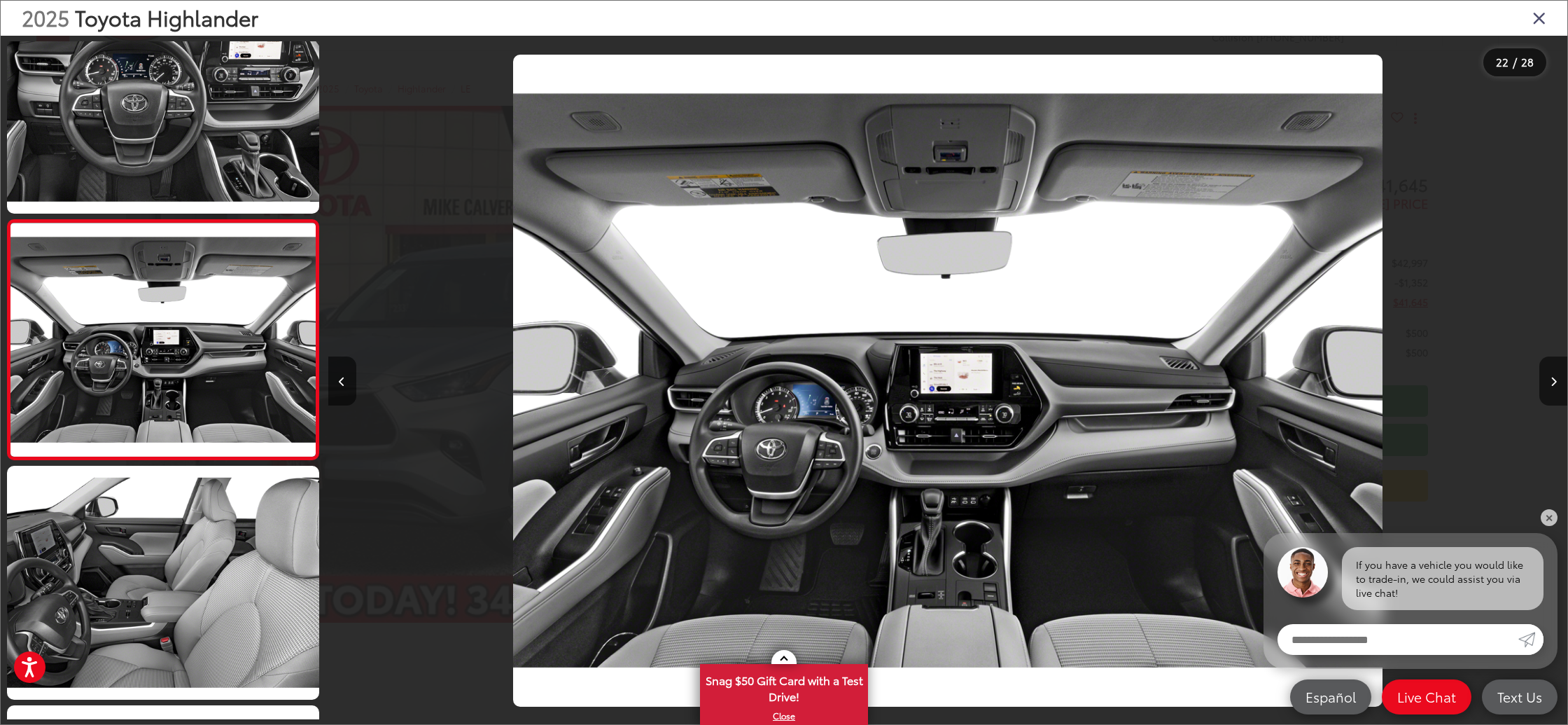
click at [1536, 22] on icon "Close gallery" at bounding box center [1539, 17] width 14 height 18
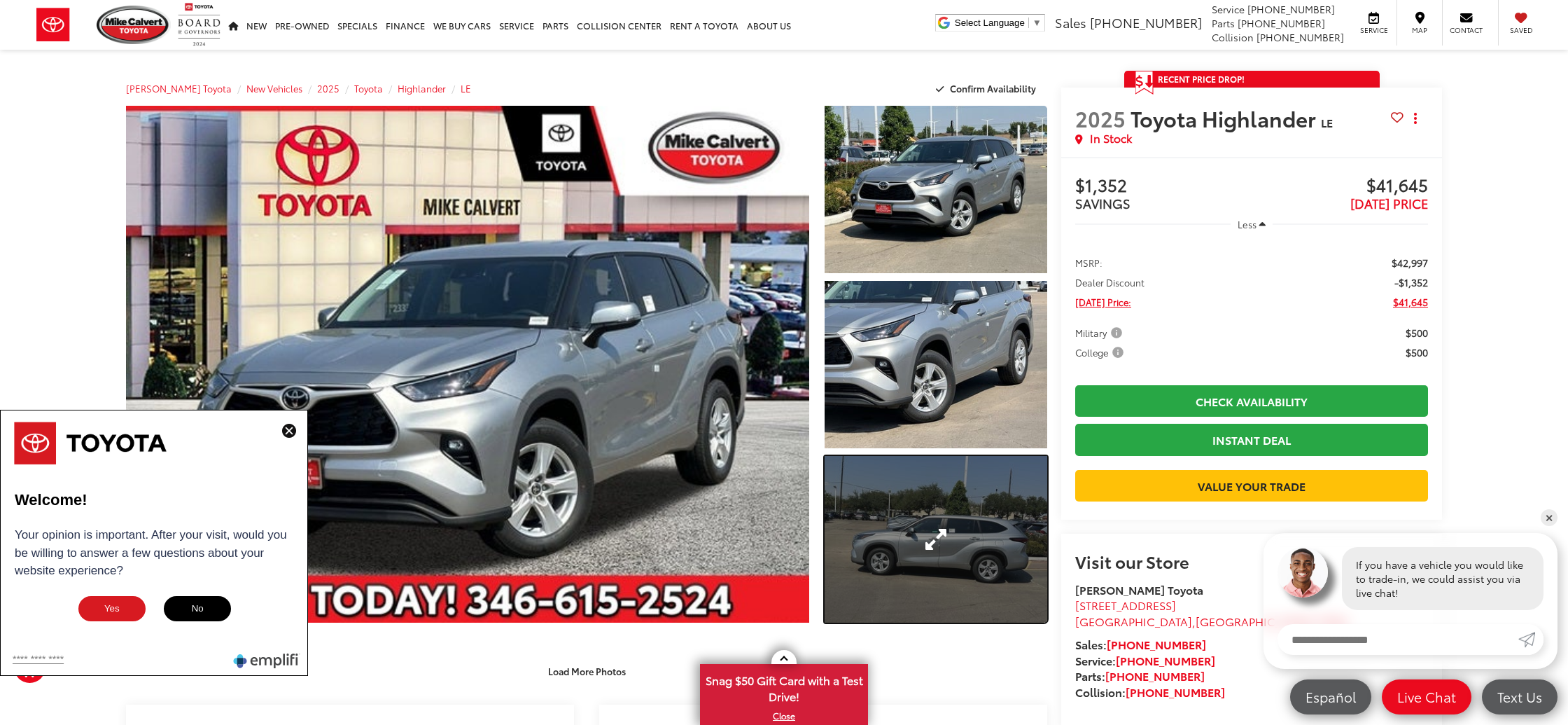
click at [896, 494] on link "Expand Photo 3" at bounding box center [936, 539] width 223 height 167
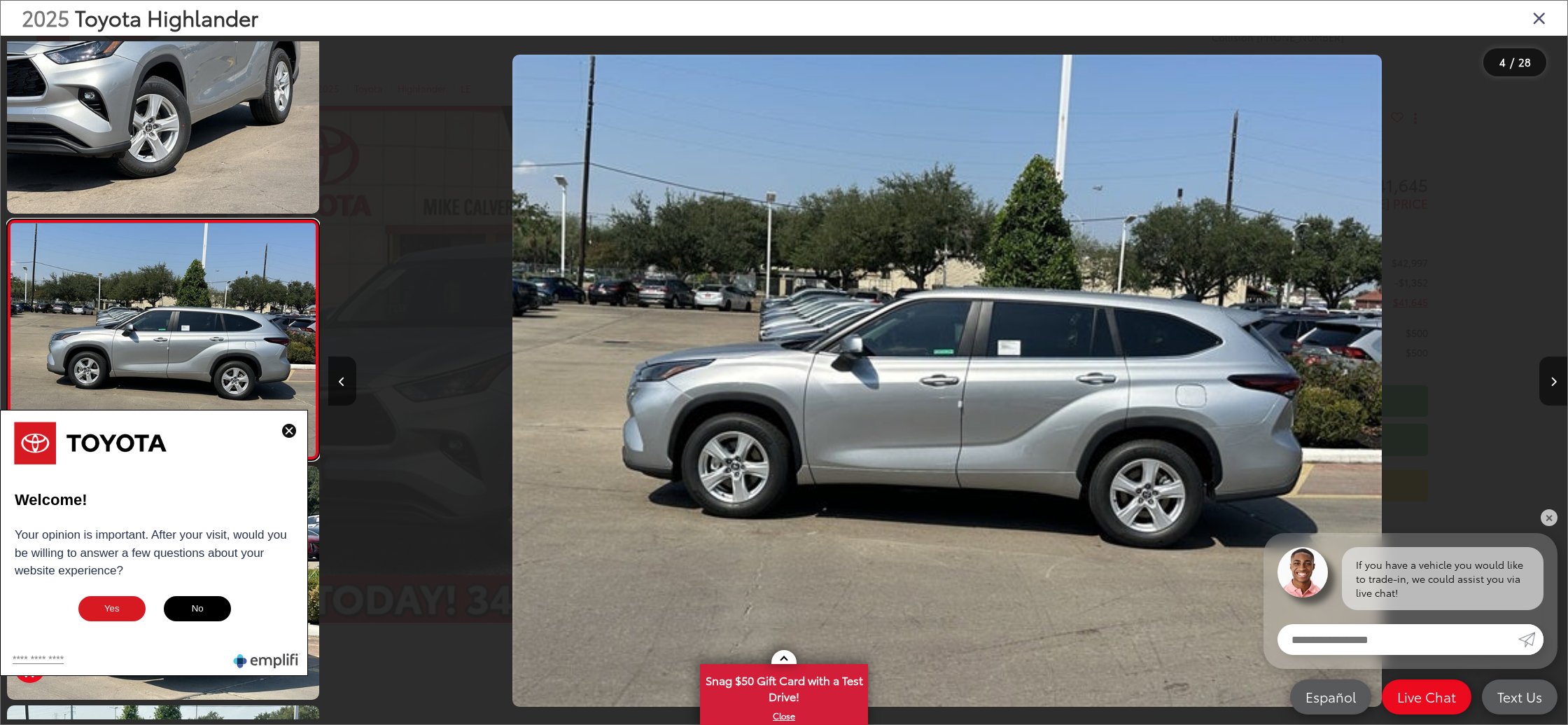
scroll to position [0, 3718]
click at [1537, 17] on icon "Close gallery" at bounding box center [1539, 17] width 14 height 18
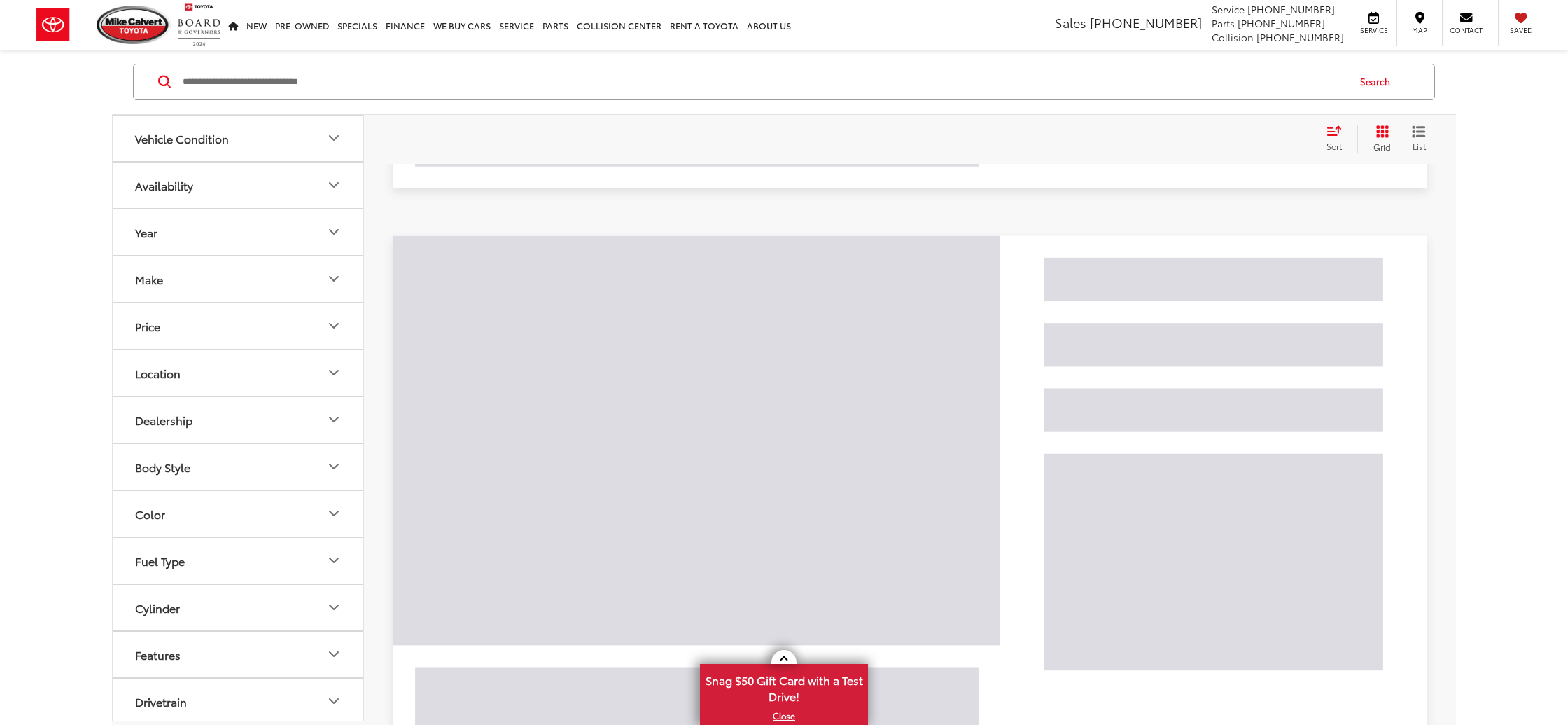
scroll to position [1624, 0]
